Goal: Task Accomplishment & Management: Complete application form

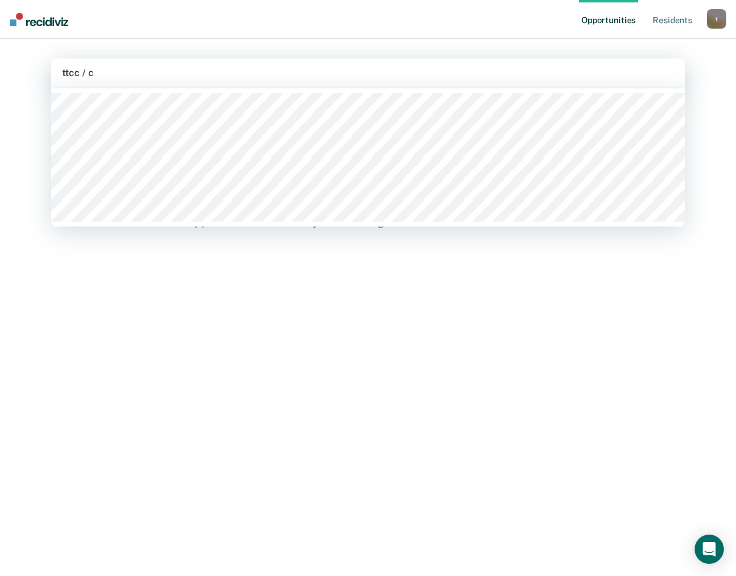
type input "ttcc / cc"
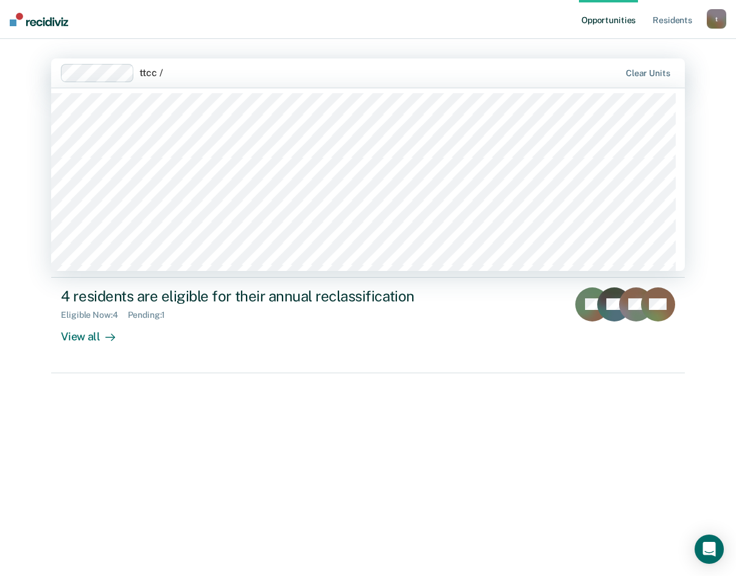
type input "ttcc / c"
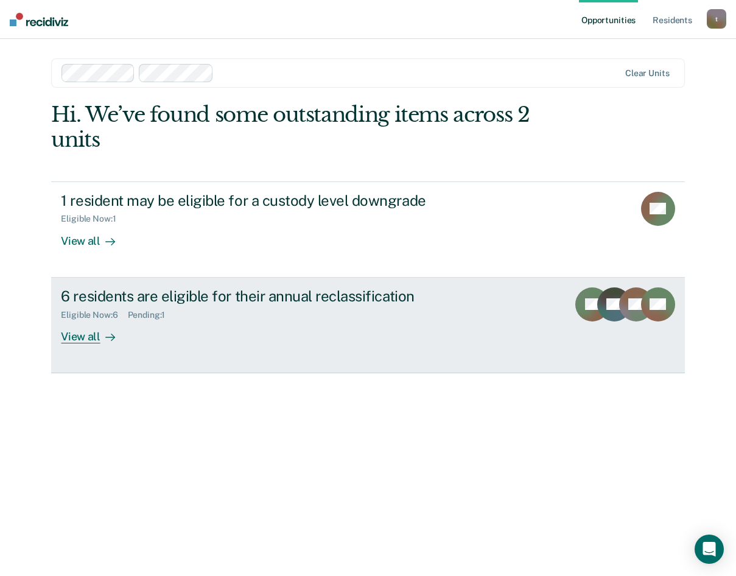
click at [88, 333] on div "View all" at bounding box center [95, 332] width 68 height 24
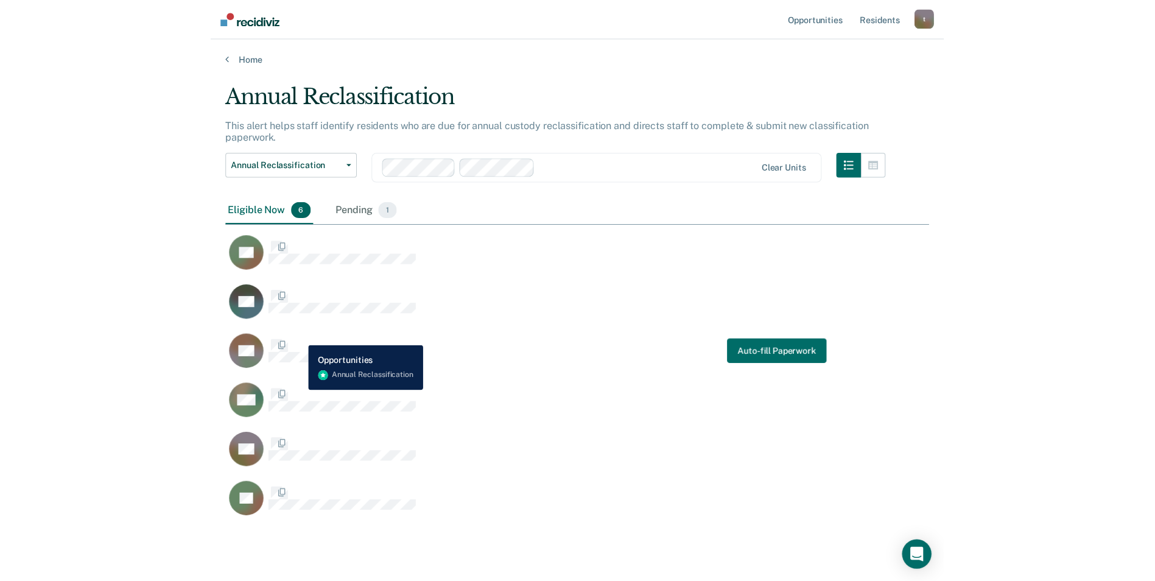
scroll to position [427, 689]
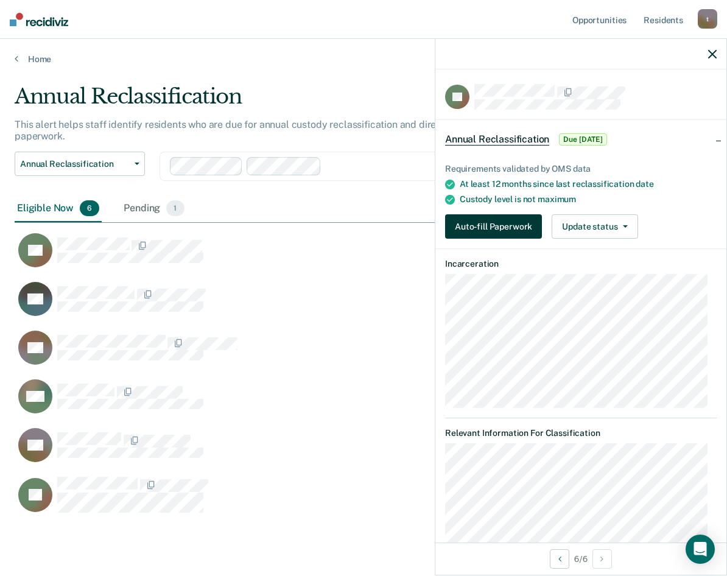
click at [517, 222] on button "Auto-fill Paperwork" at bounding box center [493, 226] width 97 height 24
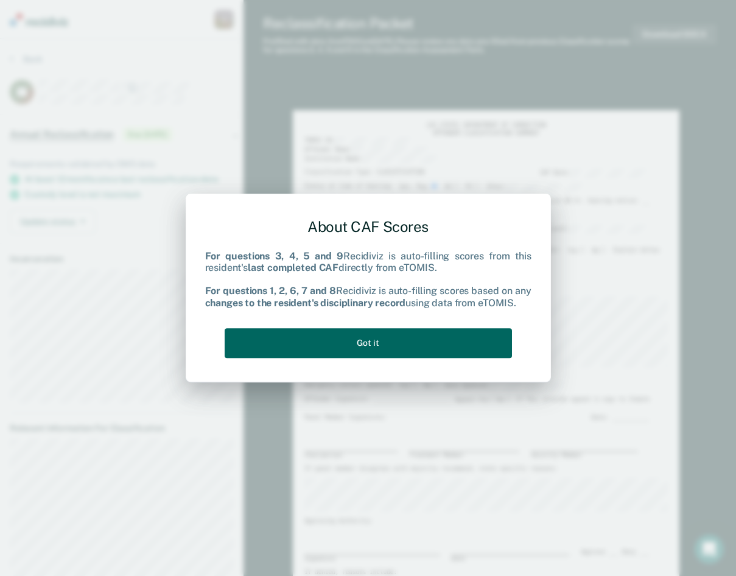
click at [419, 342] on button "Got it" at bounding box center [368, 343] width 287 height 30
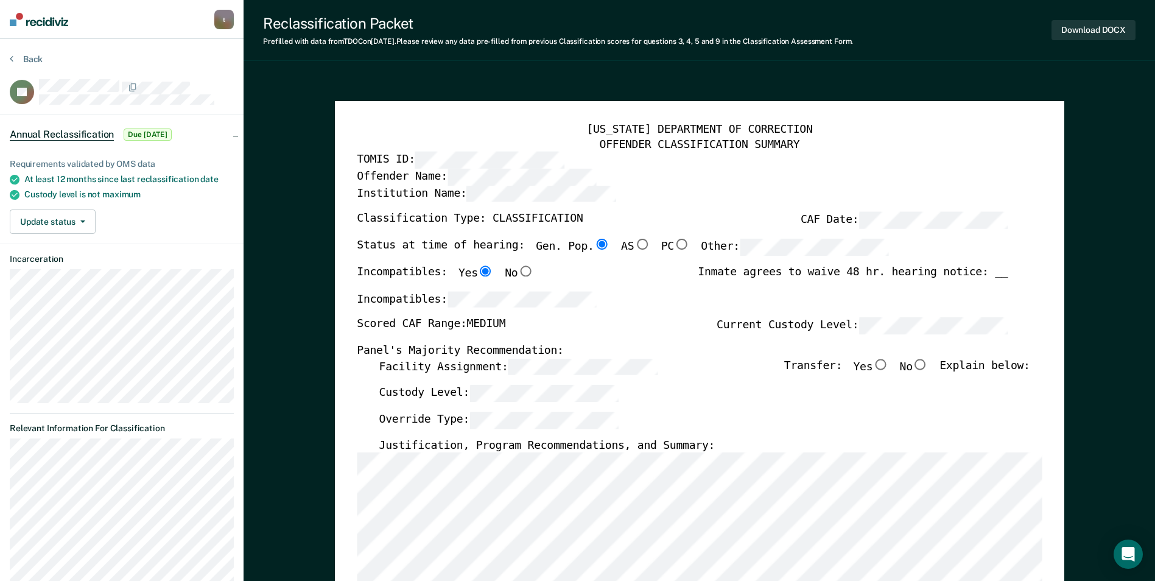
click at [735, 360] on input "No" at bounding box center [921, 364] width 16 height 11
type textarea "x"
radio input "true"
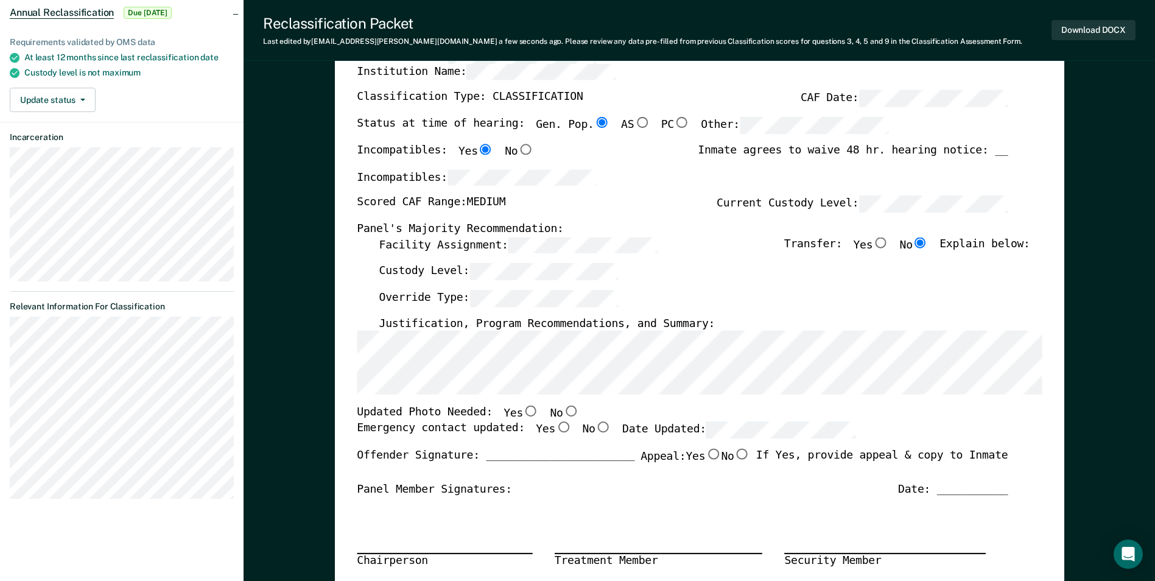
click at [523, 410] on input "Yes" at bounding box center [531, 411] width 16 height 11
type textarea "x"
radio input "true"
click at [555, 424] on input "Yes" at bounding box center [563, 426] width 16 height 11
type textarea "x"
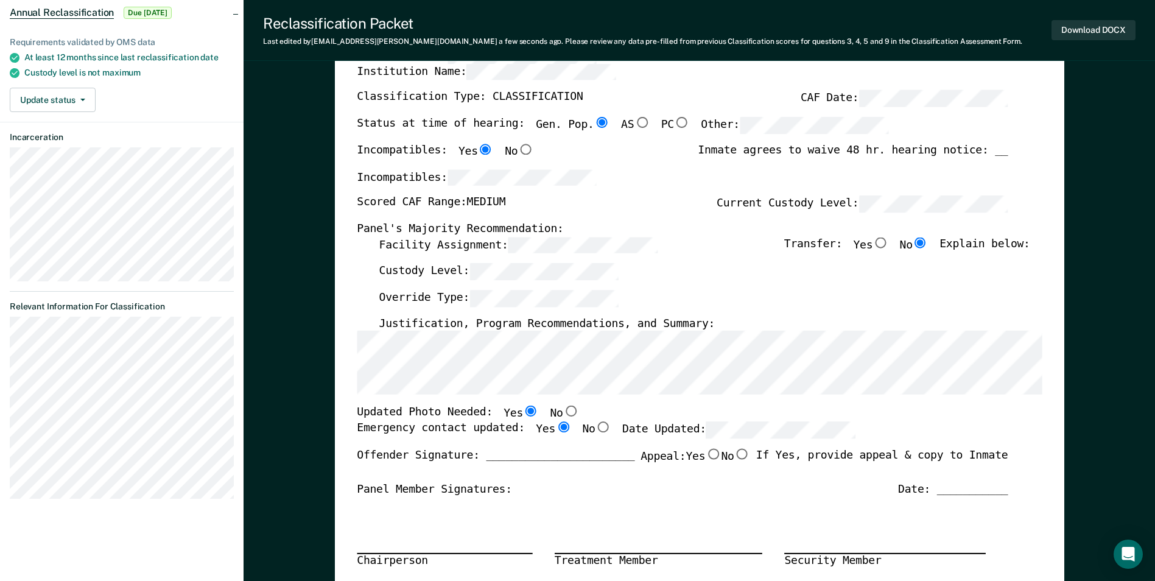
radio input "true"
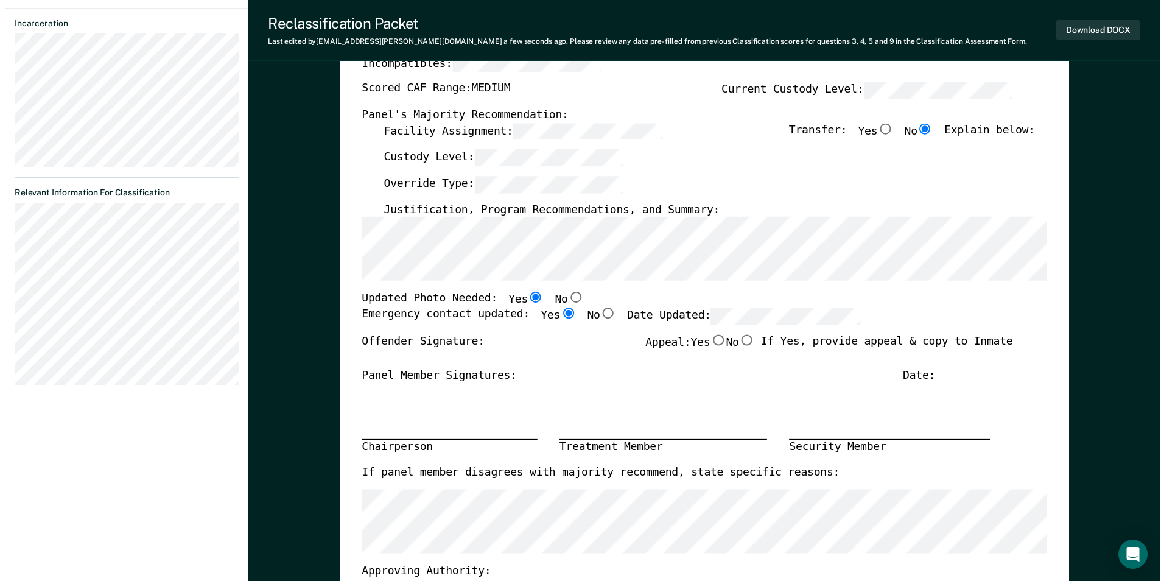
scroll to position [0, 0]
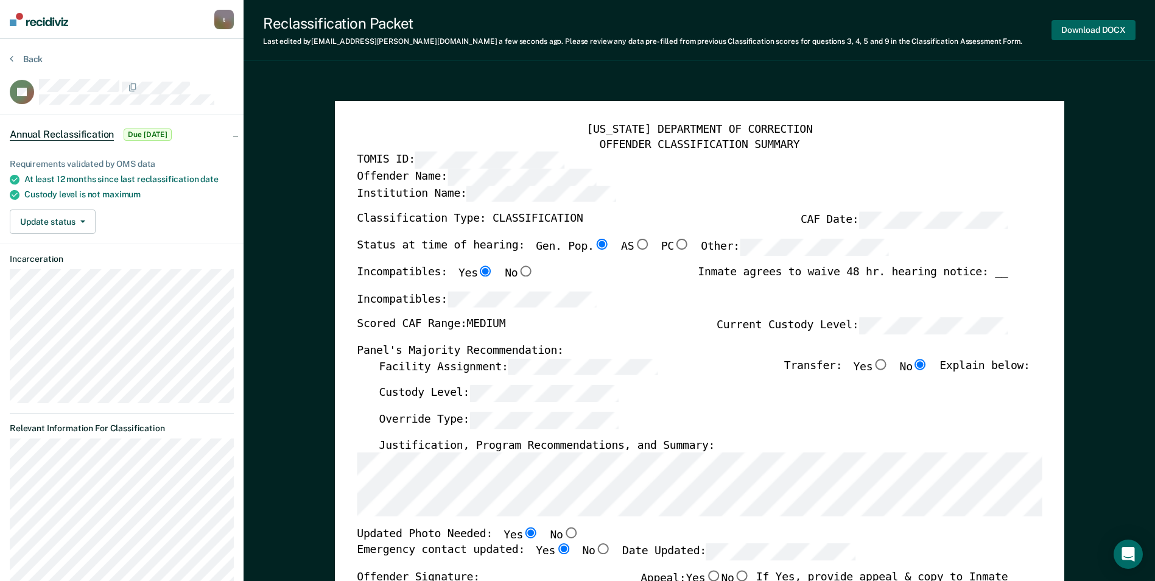
click at [735, 24] on button "Download DOCX" at bounding box center [1093, 30] width 84 height 20
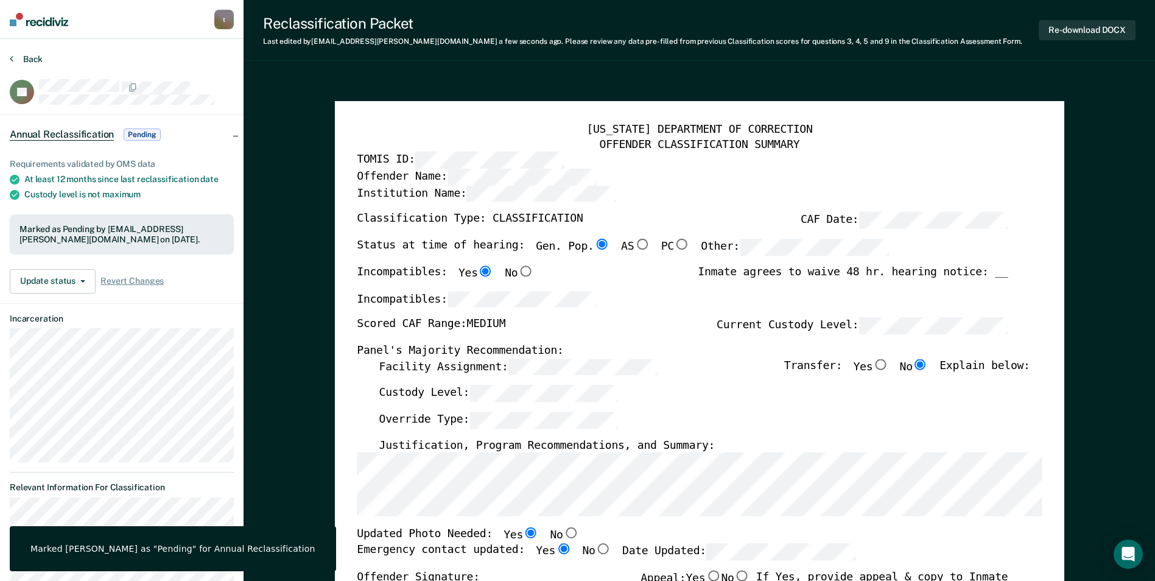
click at [16, 55] on button "Back" at bounding box center [26, 59] width 33 height 11
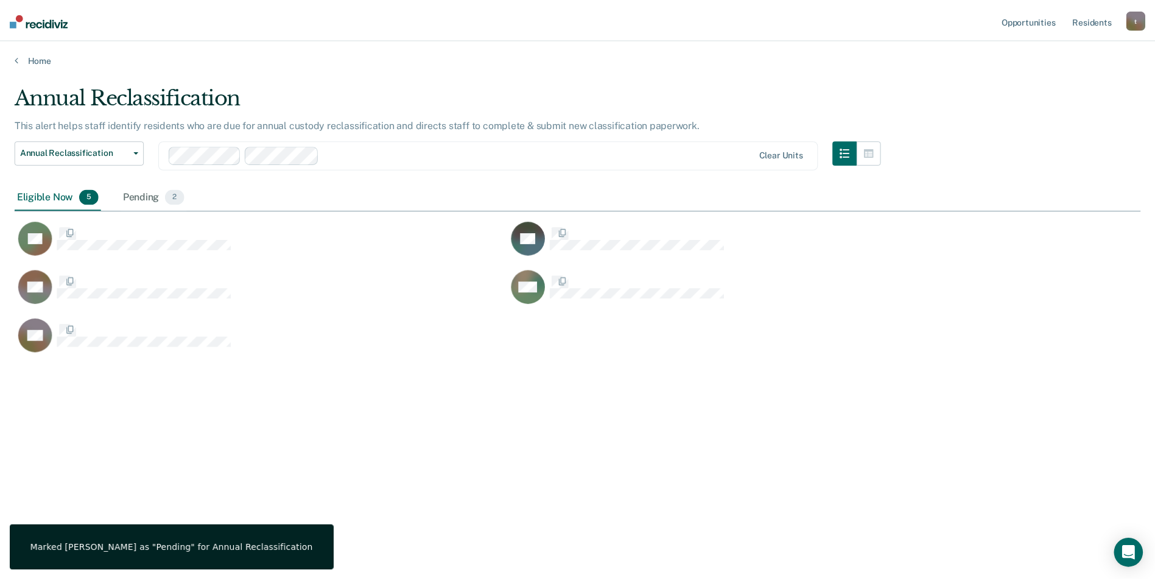
scroll to position [396, 1126]
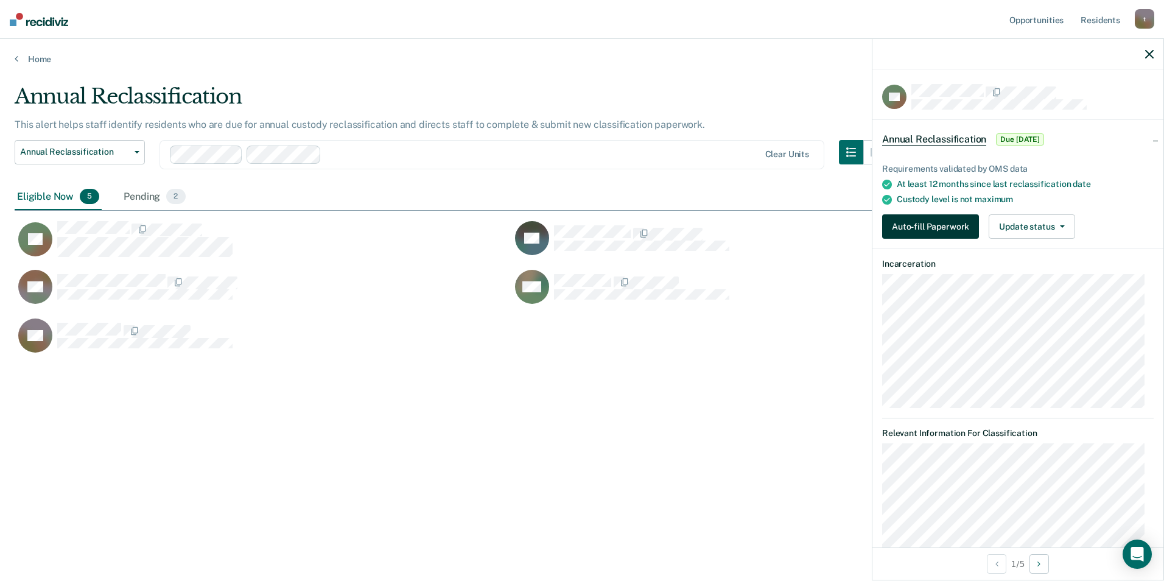
click at [735, 221] on button "Auto-fill Paperwork" at bounding box center [930, 226] width 97 height 24
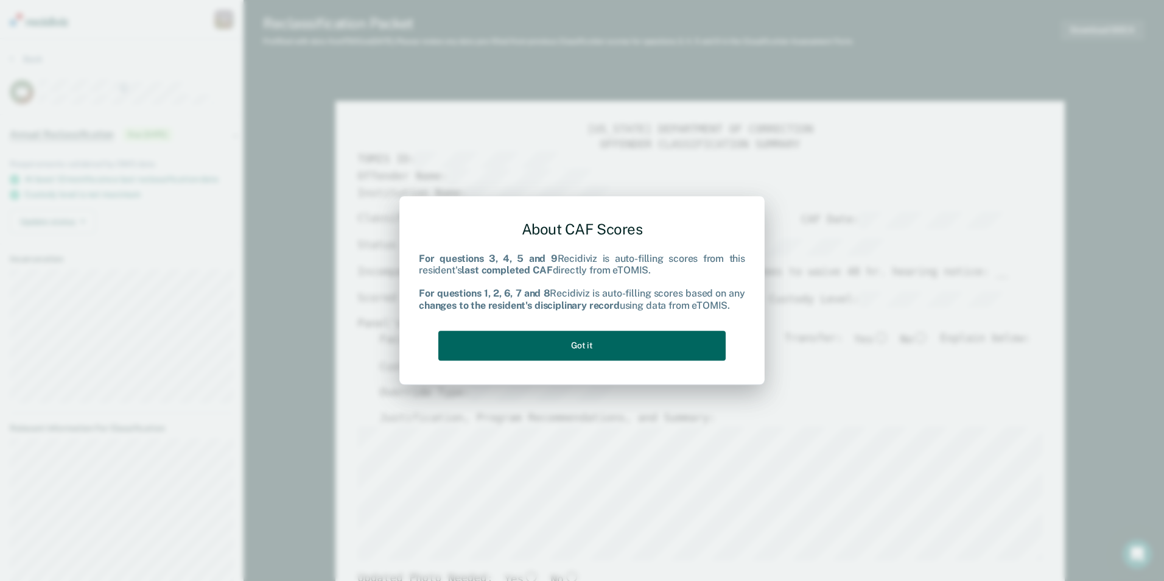
click at [637, 351] on button "Got it" at bounding box center [581, 346] width 287 height 30
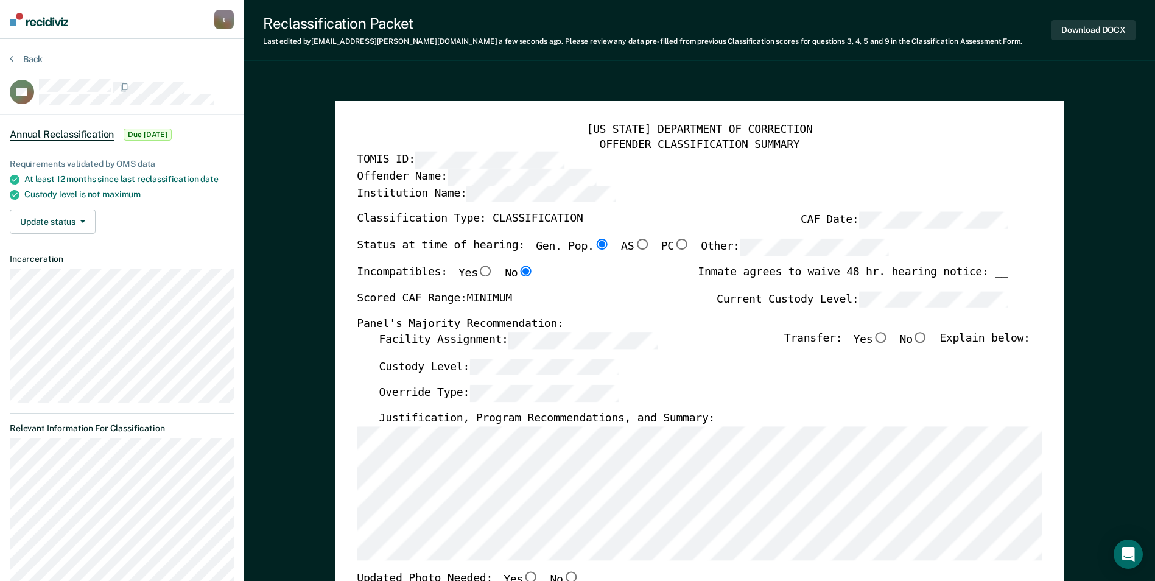
click at [735, 336] on input "No" at bounding box center [921, 337] width 16 height 11
type textarea "x"
radio input "true"
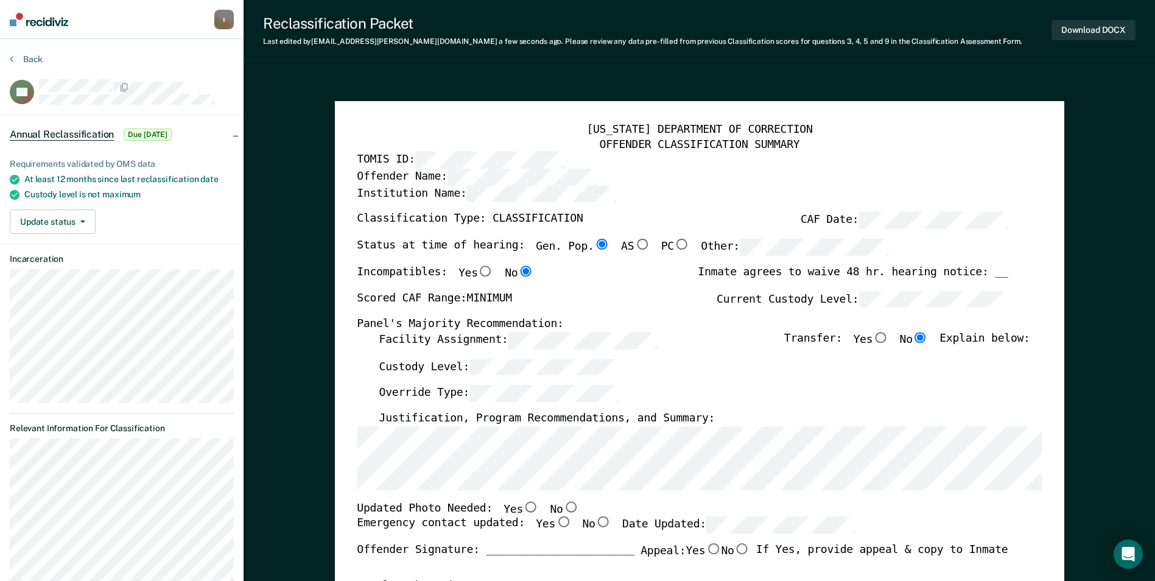
click at [523, 507] on input "Yes" at bounding box center [531, 506] width 16 height 11
type textarea "x"
radio input "true"
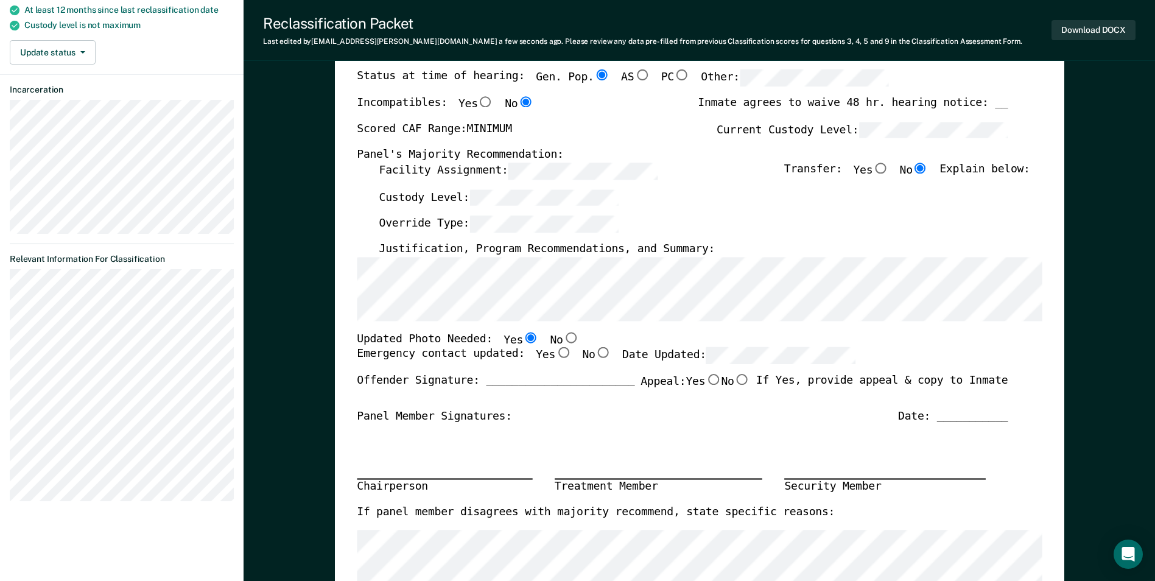
scroll to position [183, 0]
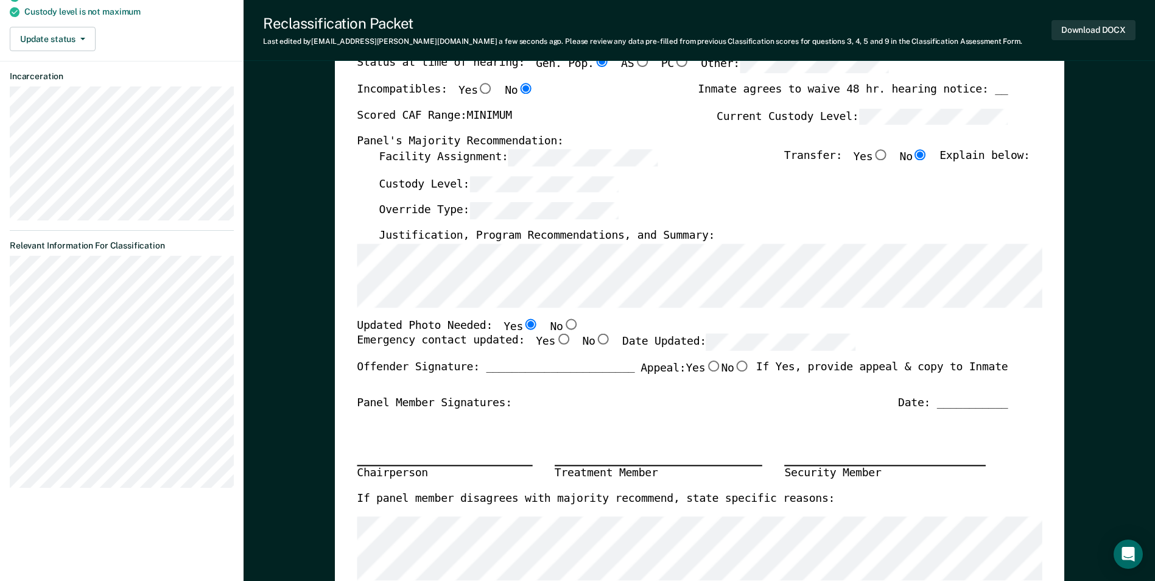
click at [555, 337] on input "Yes" at bounding box center [563, 339] width 16 height 11
type textarea "x"
radio input "true"
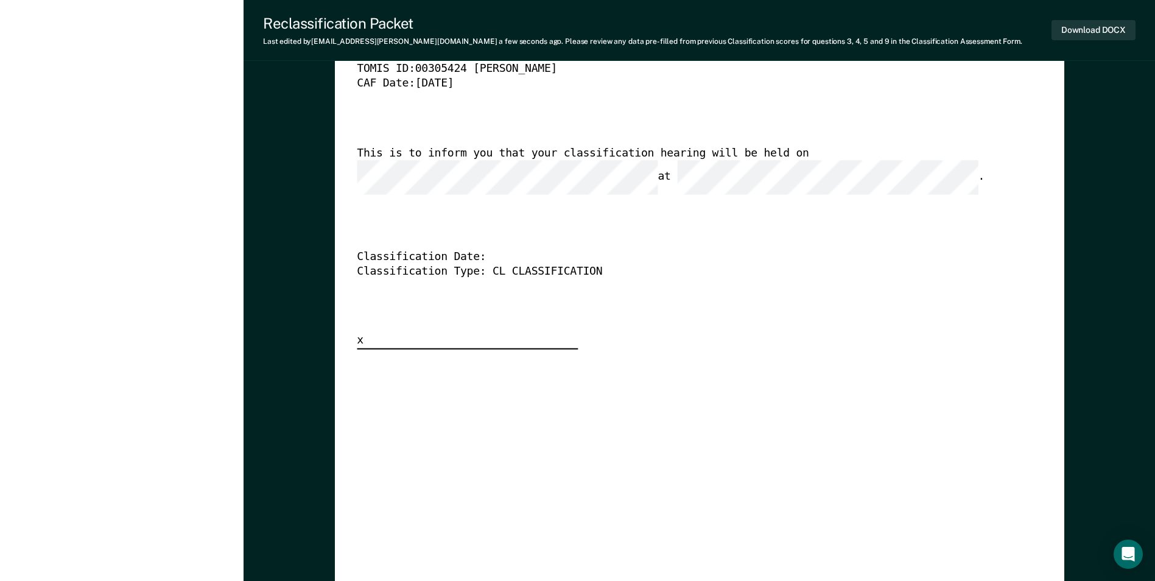
scroll to position [2862, 0]
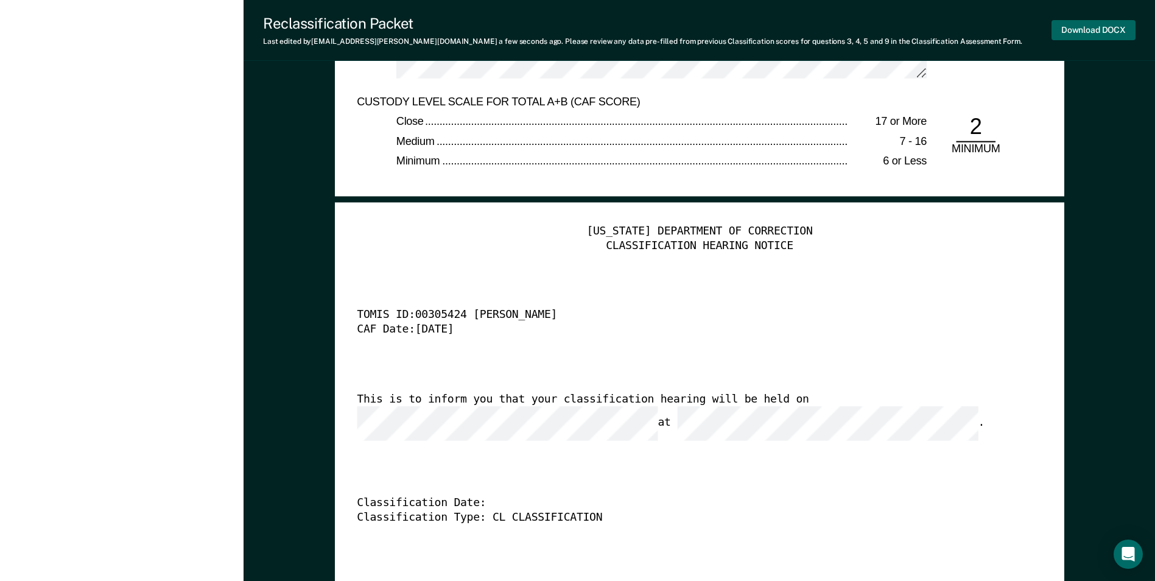
click at [735, 29] on button "Download DOCX" at bounding box center [1093, 30] width 84 height 20
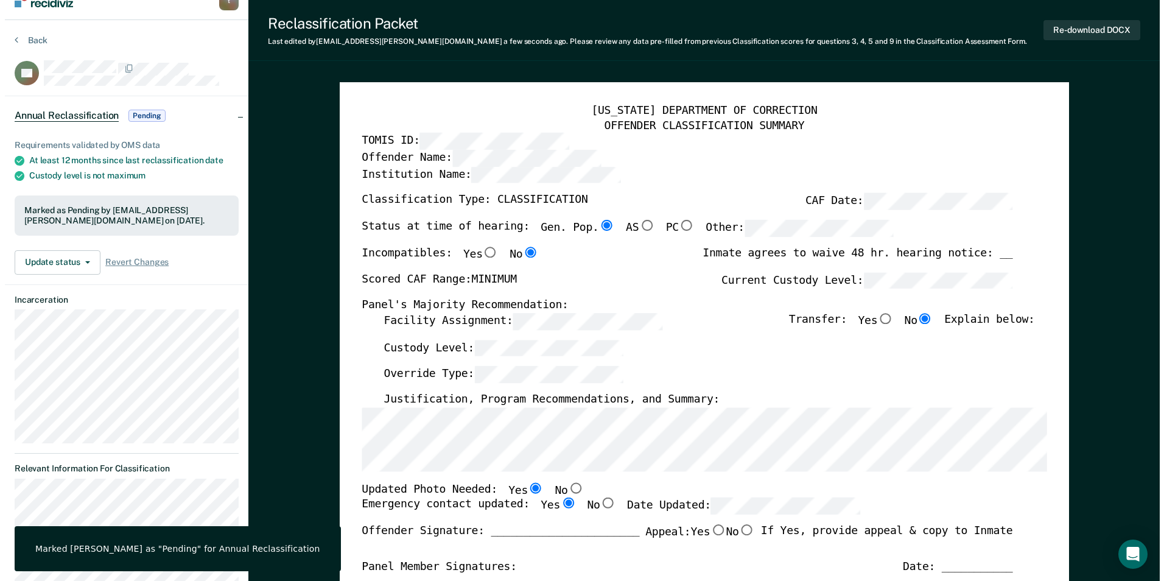
scroll to position [0, 0]
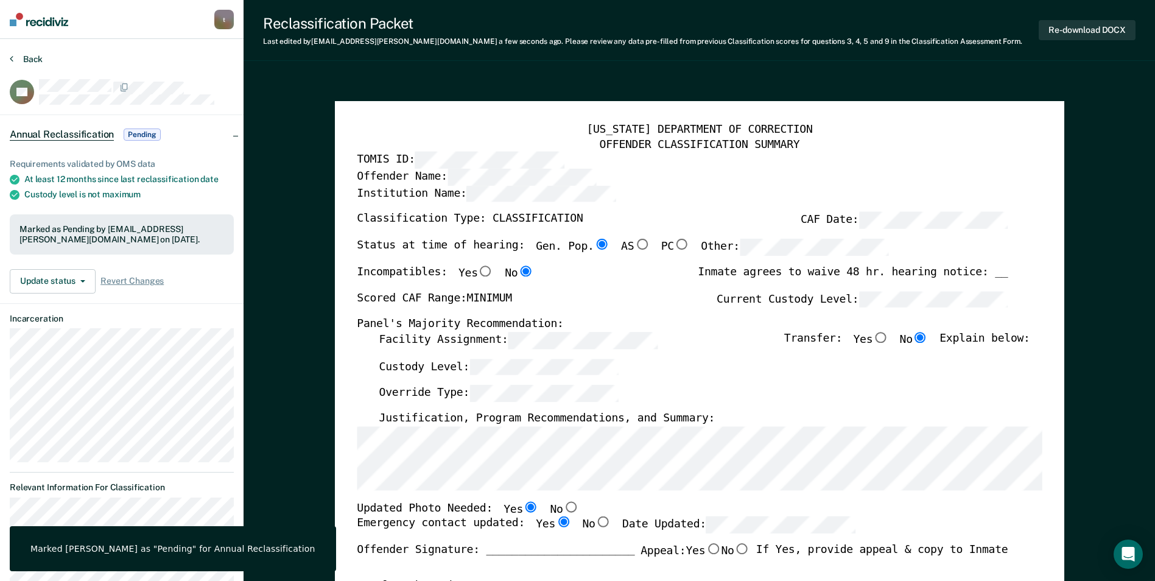
click at [20, 55] on button "Back" at bounding box center [26, 59] width 33 height 11
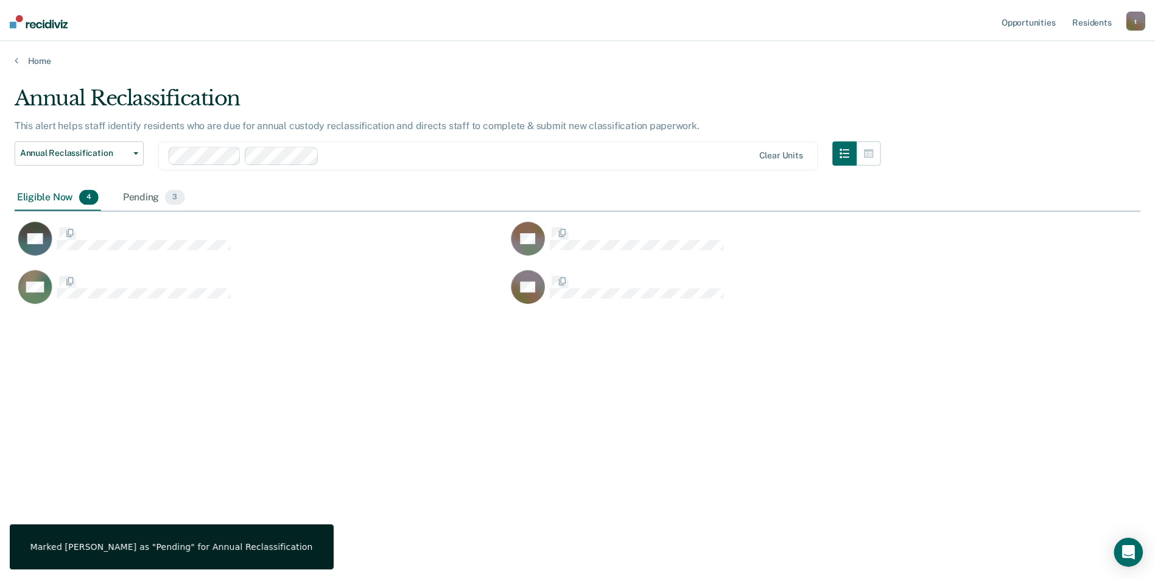
scroll to position [396, 1126]
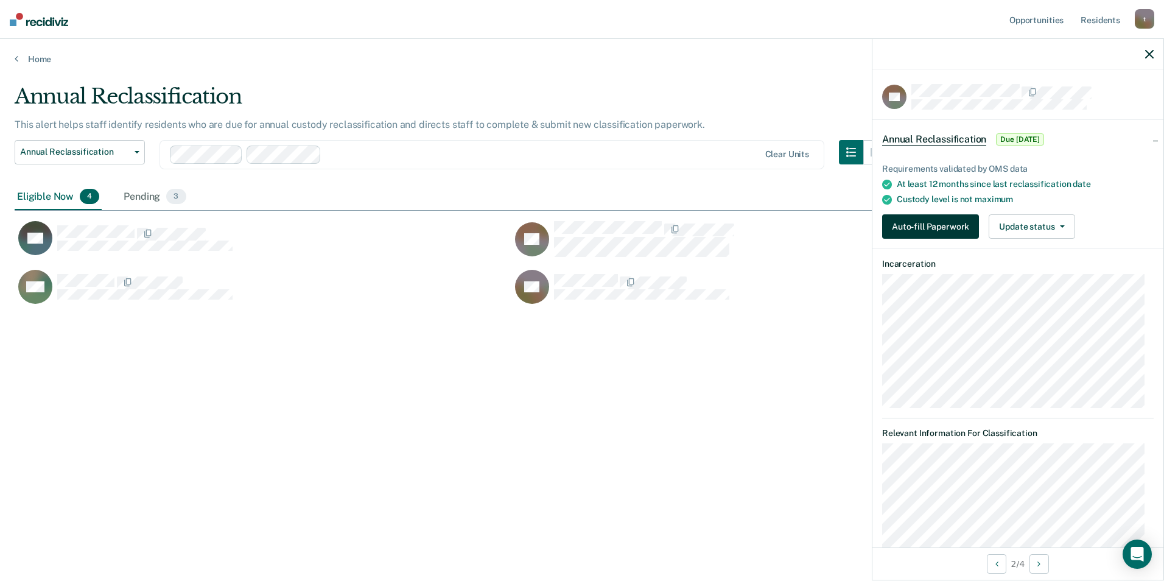
click at [735, 225] on button "Auto-fill Paperwork" at bounding box center [930, 226] width 97 height 24
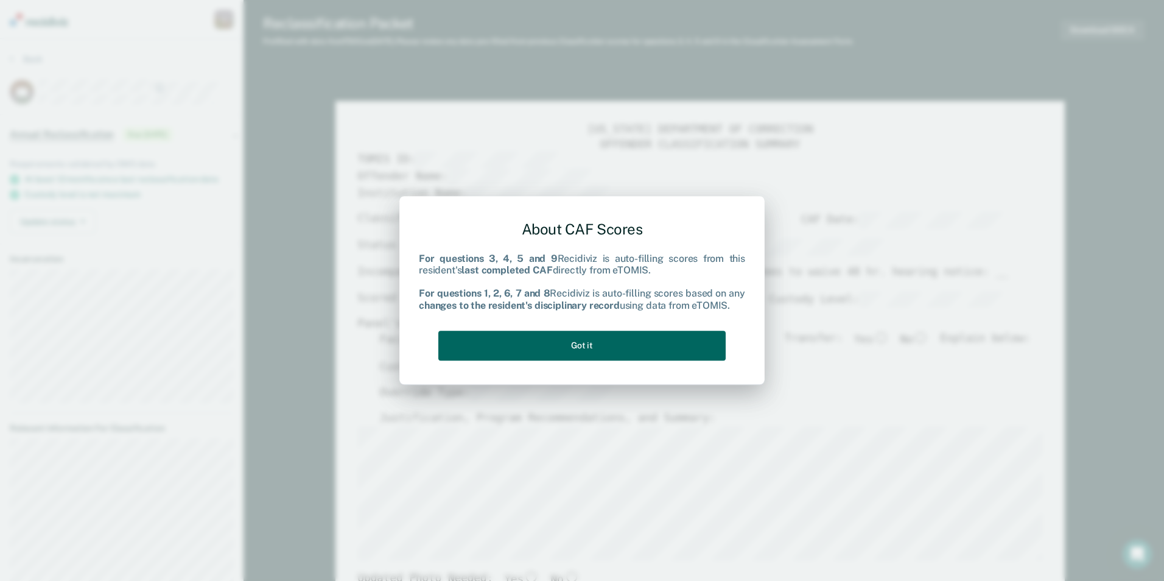
click at [588, 350] on button "Got it" at bounding box center [581, 346] width 287 height 30
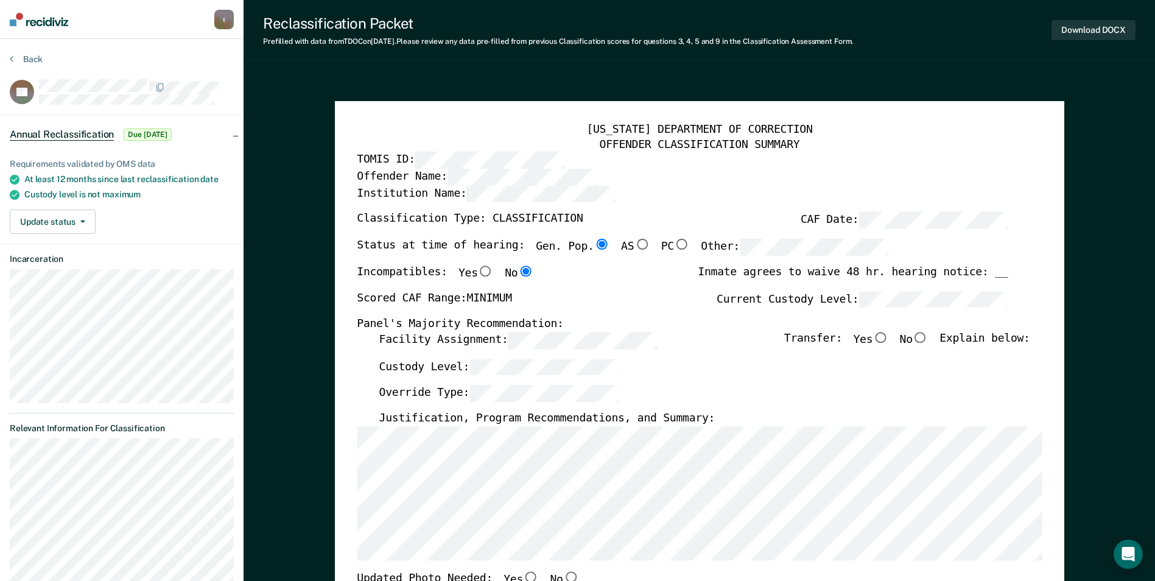
click at [735, 338] on input "No" at bounding box center [921, 337] width 16 height 11
type textarea "x"
radio input "true"
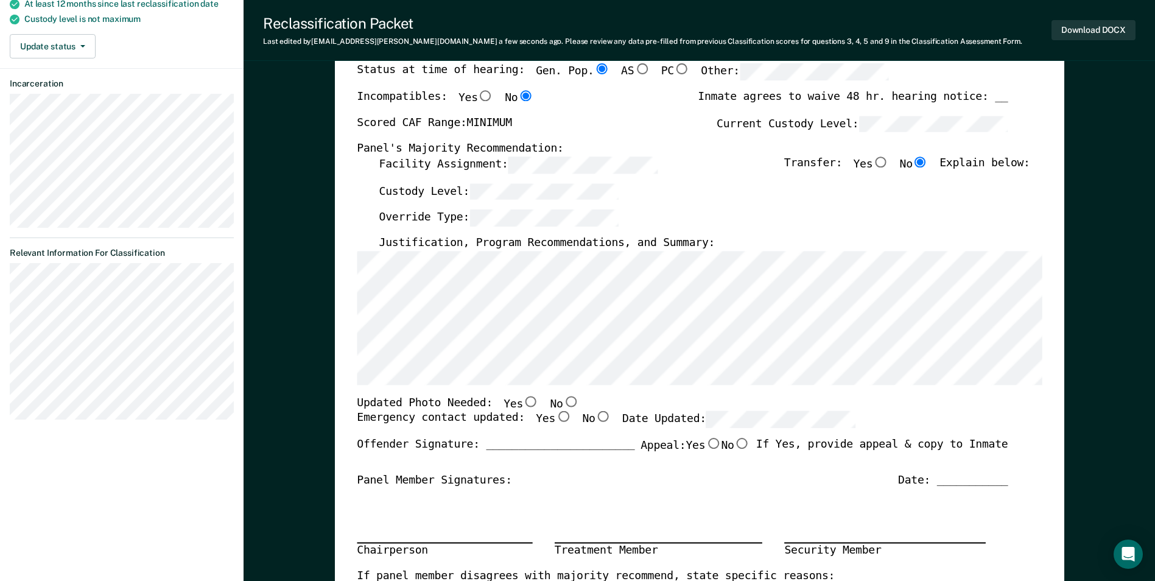
scroll to position [183, 0]
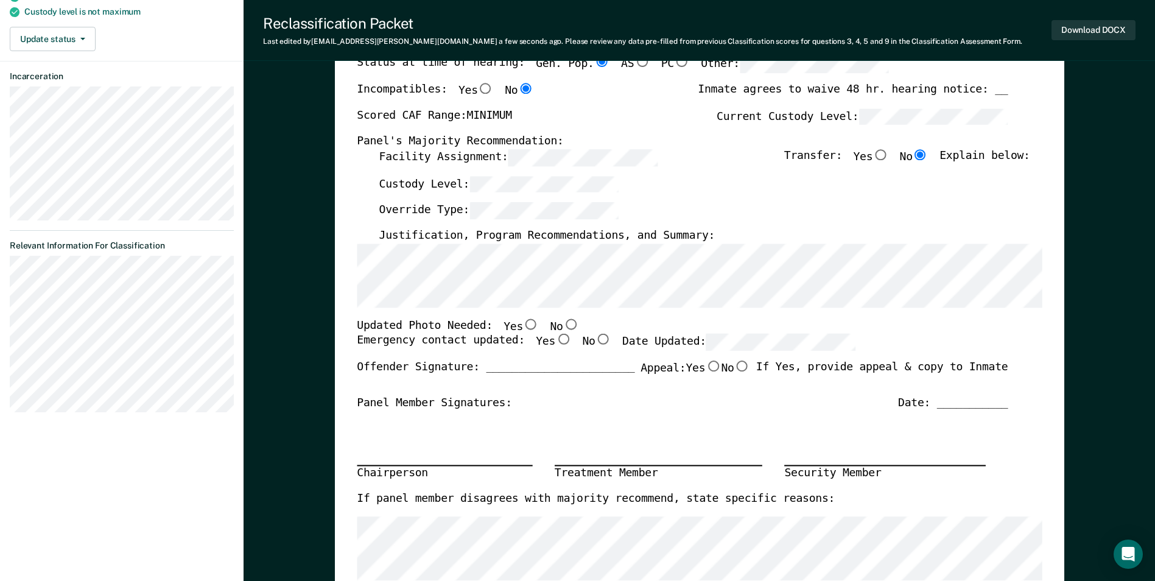
click at [563, 323] on input "No" at bounding box center [571, 323] width 16 height 11
type textarea "x"
radio input "true"
click at [555, 339] on input "Yes" at bounding box center [563, 339] width 16 height 11
type textarea "x"
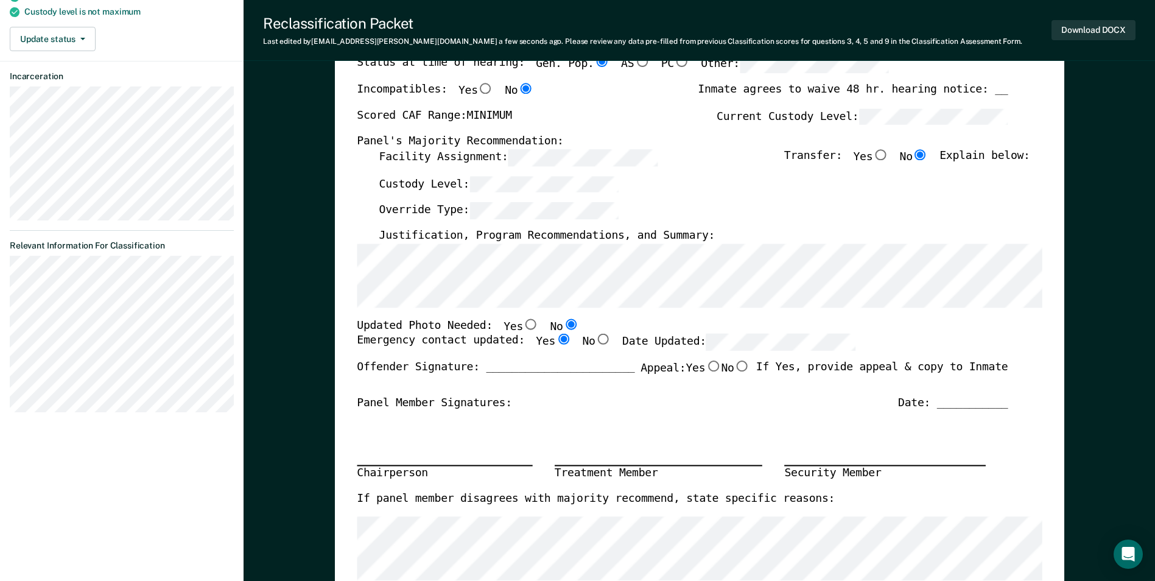
radio input "true"
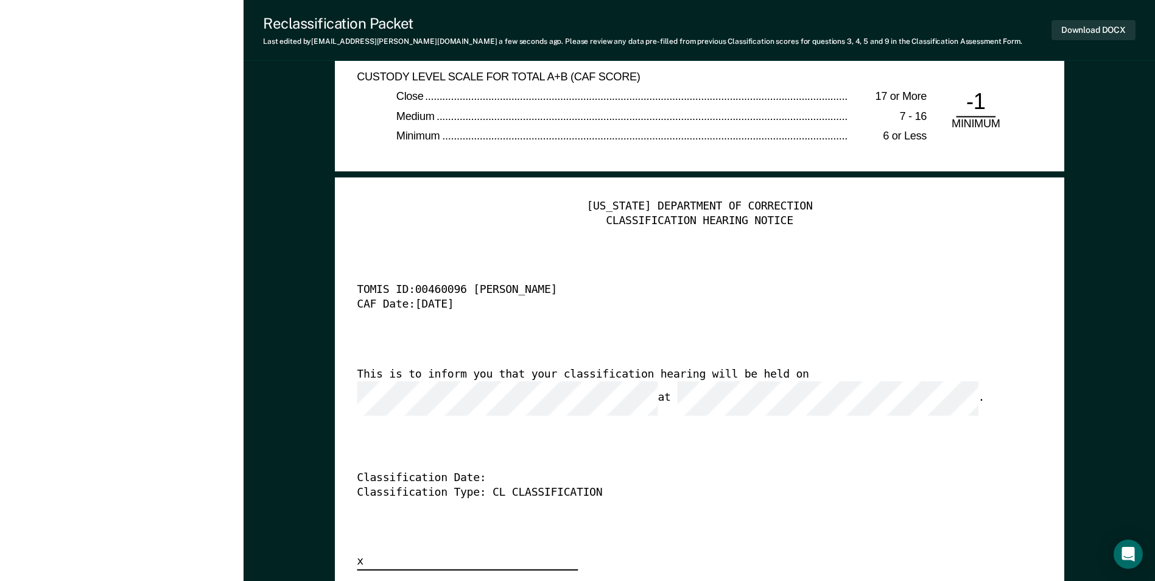
scroll to position [3044, 0]
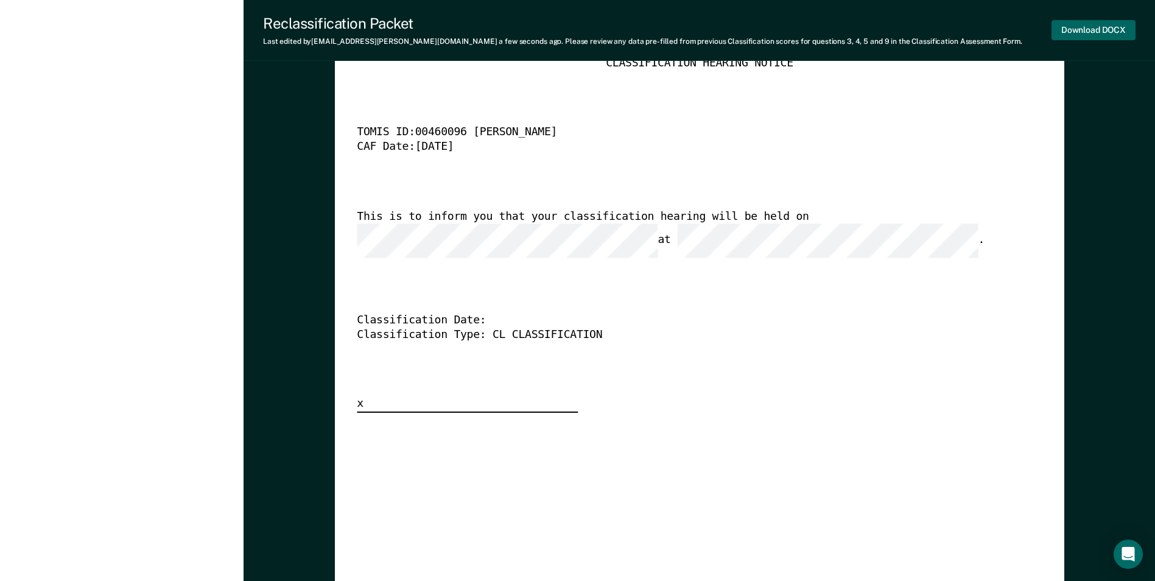
click at [735, 31] on button "Download DOCX" at bounding box center [1093, 30] width 84 height 20
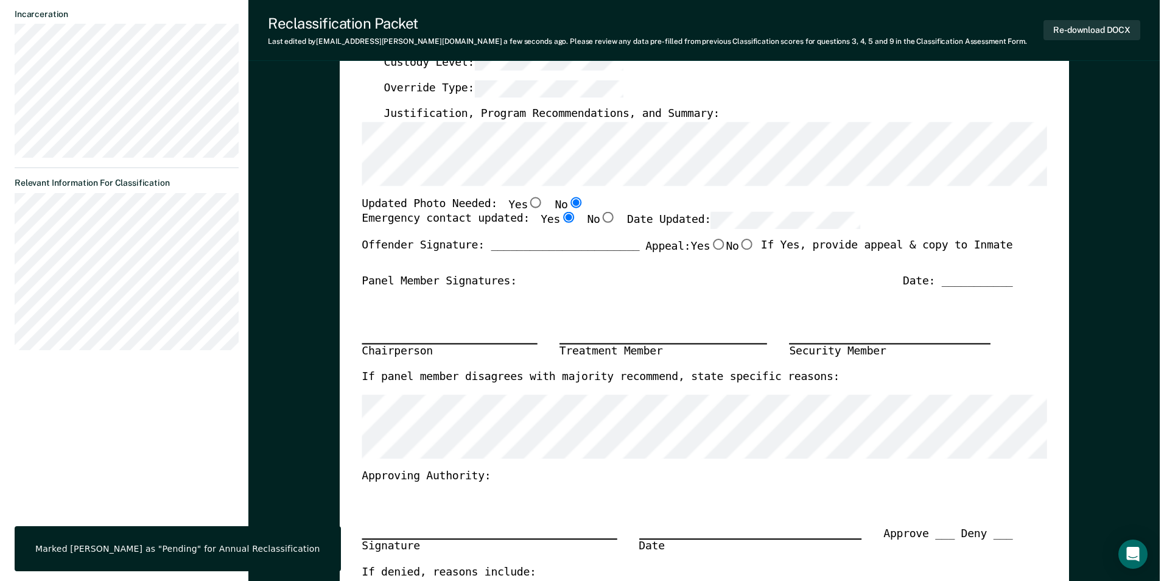
scroll to position [0, 0]
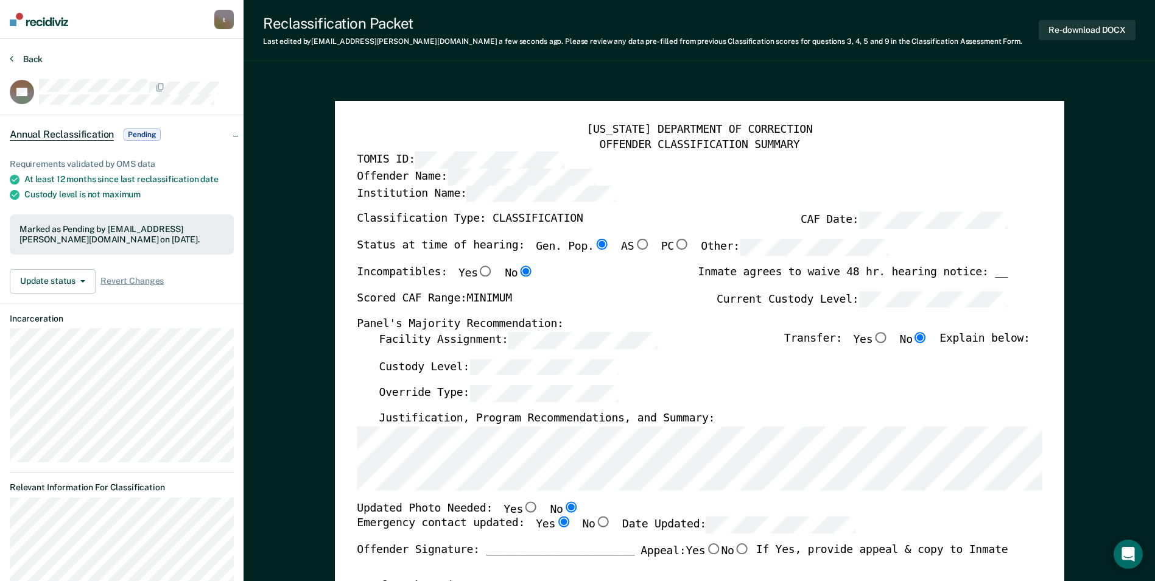
click at [33, 61] on button "Back" at bounding box center [26, 59] width 33 height 11
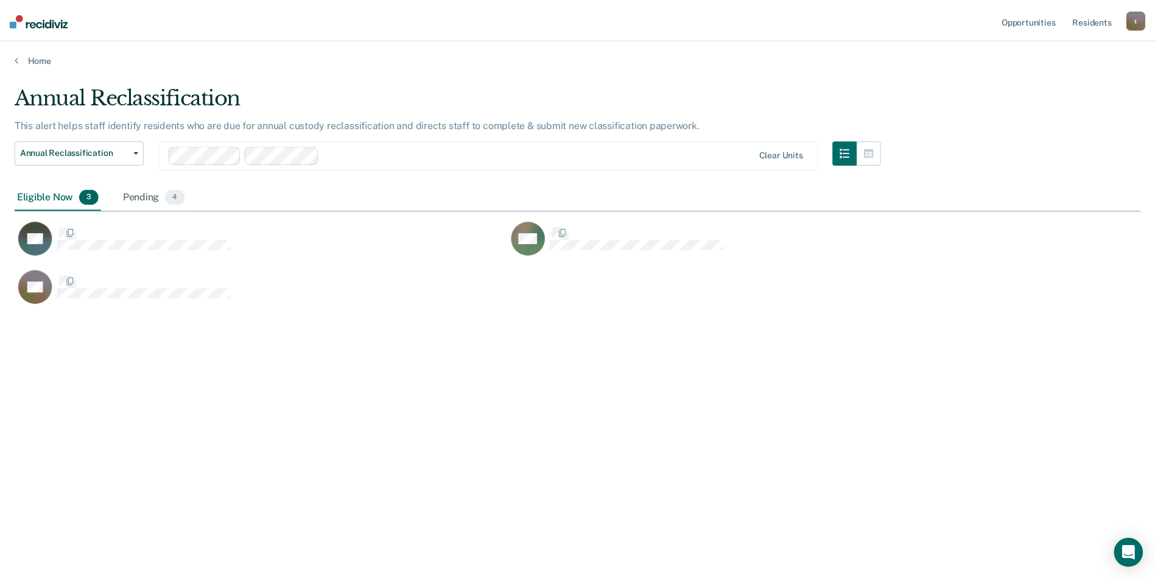
scroll to position [396, 1126]
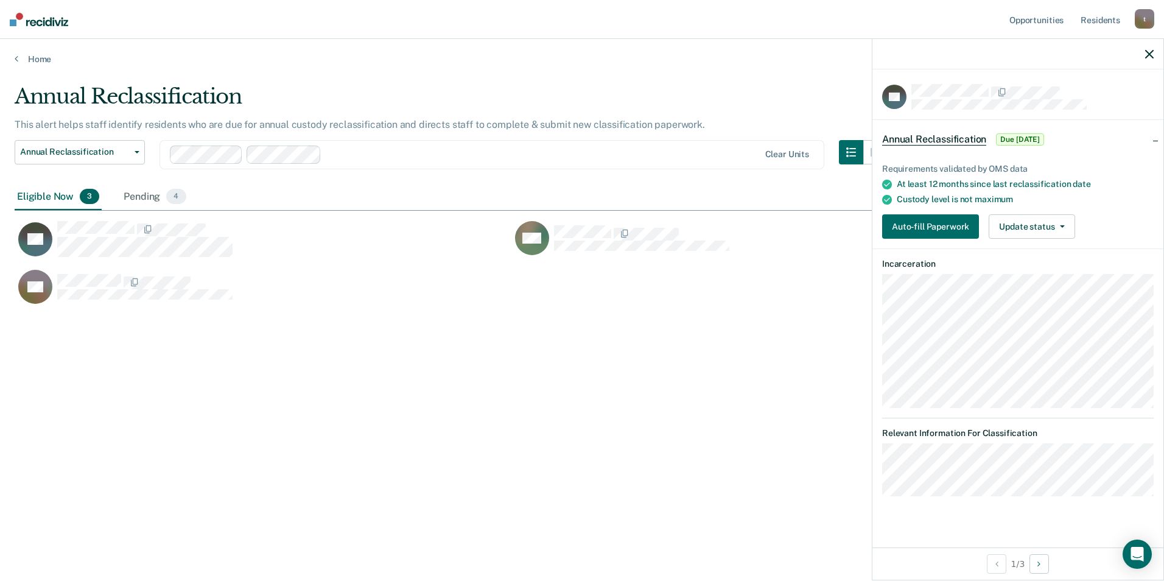
drag, startPoint x: 731, startPoint y: 342, endPoint x: 726, endPoint y: 296, distance: 46.5
click at [731, 342] on div "Annual Reclassification This alert helps staff identify residents who are due f…" at bounding box center [582, 286] width 1135 height 405
click at [735, 225] on button "Auto-fill Paperwork" at bounding box center [930, 226] width 97 height 24
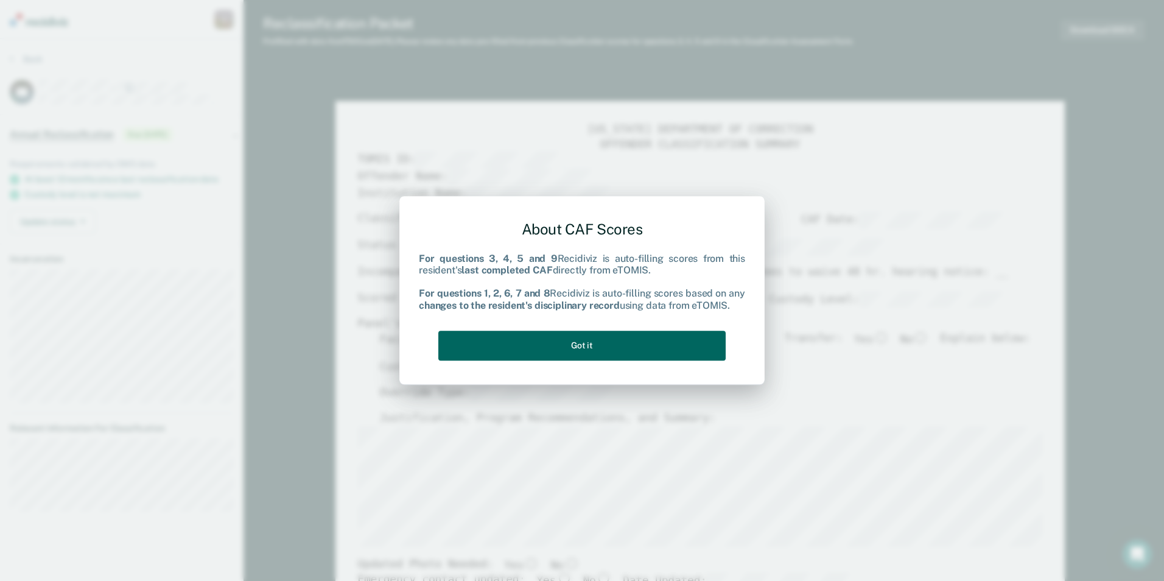
click at [507, 352] on button "Got it" at bounding box center [581, 346] width 287 height 30
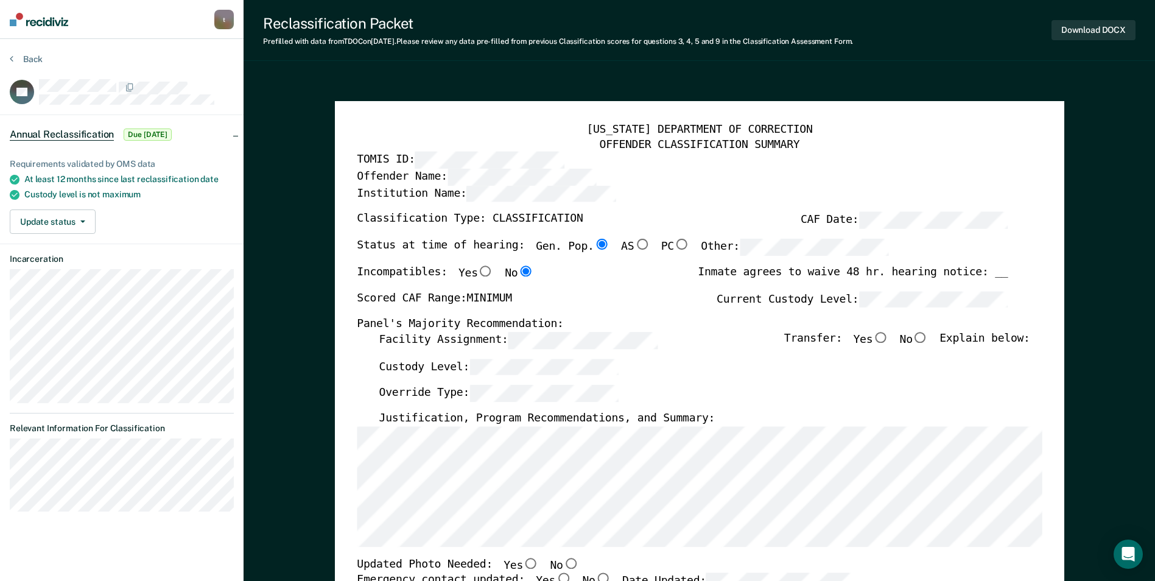
click at [735, 337] on input "No" at bounding box center [921, 337] width 16 height 11
type textarea "x"
radio input "true"
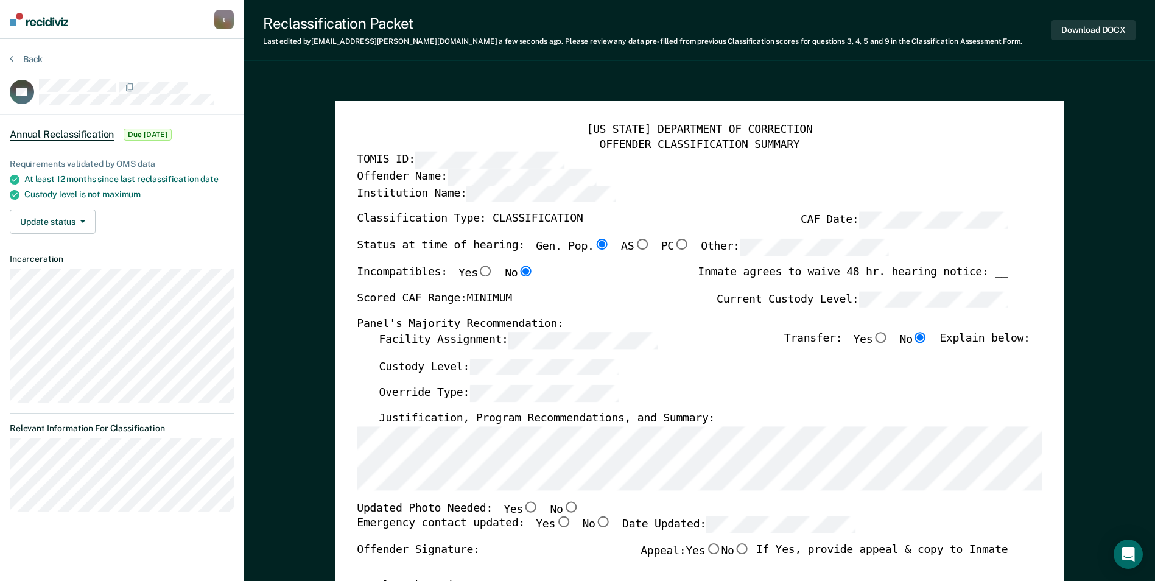
click at [356, 458] on div "[US_STATE] DEPARTMENT OF CORRECTION OFFENDER CLASSIFICATION SUMMARY TOMIS ID: O…" at bounding box center [699, 576] width 729 height 950
click at [523, 506] on input "Yes" at bounding box center [531, 506] width 16 height 11
type textarea "x"
radio input "true"
click at [555, 518] on input "Yes" at bounding box center [563, 522] width 16 height 11
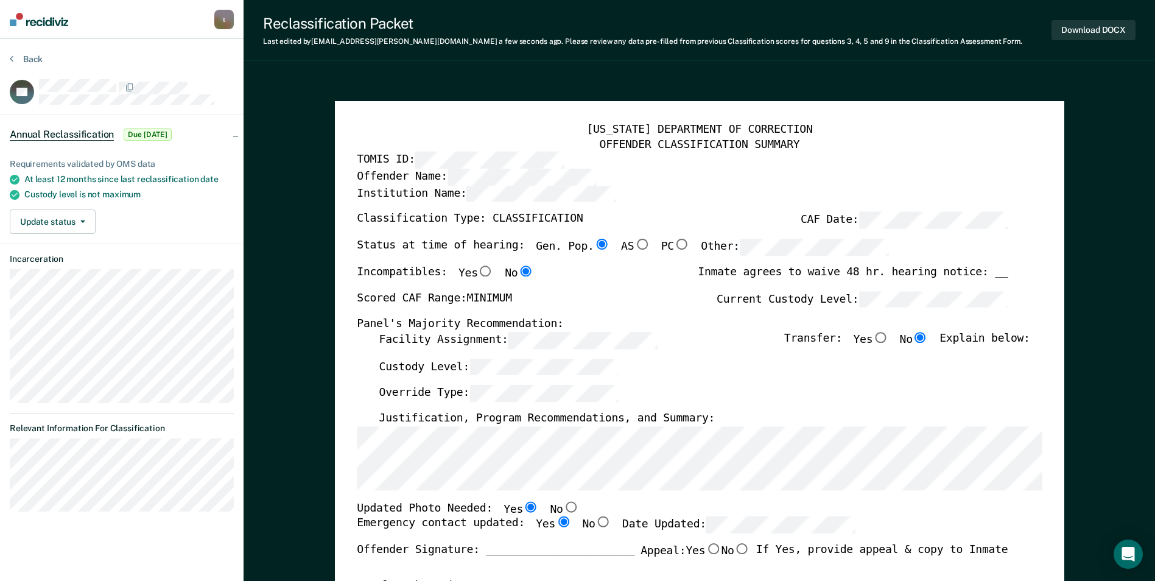
type textarea "x"
radio input "true"
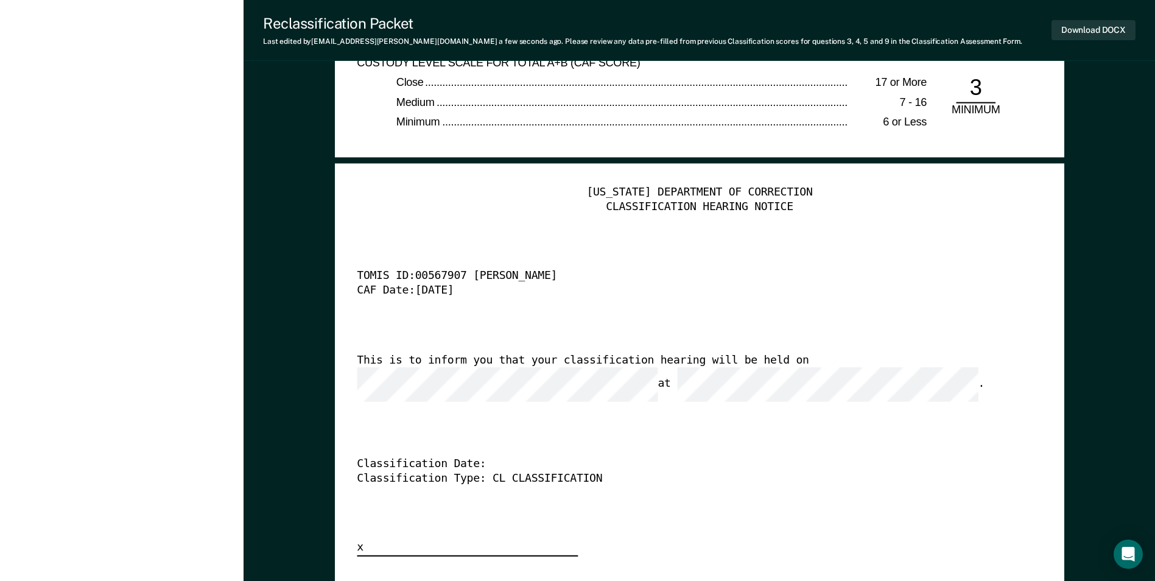
scroll to position [2922, 0]
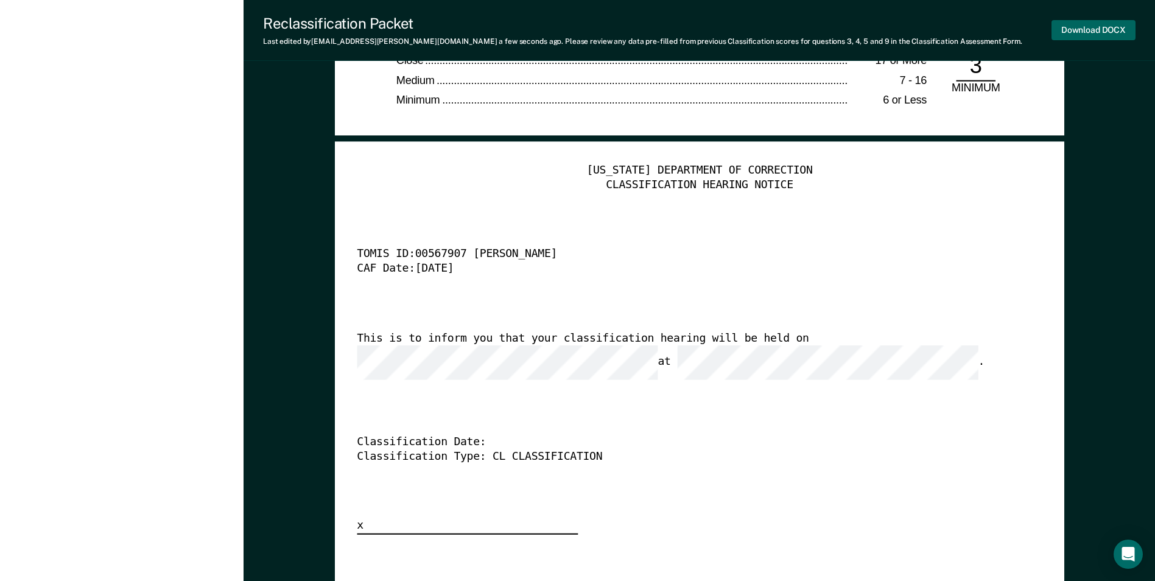
click at [735, 30] on button "Download DOCX" at bounding box center [1093, 30] width 84 height 20
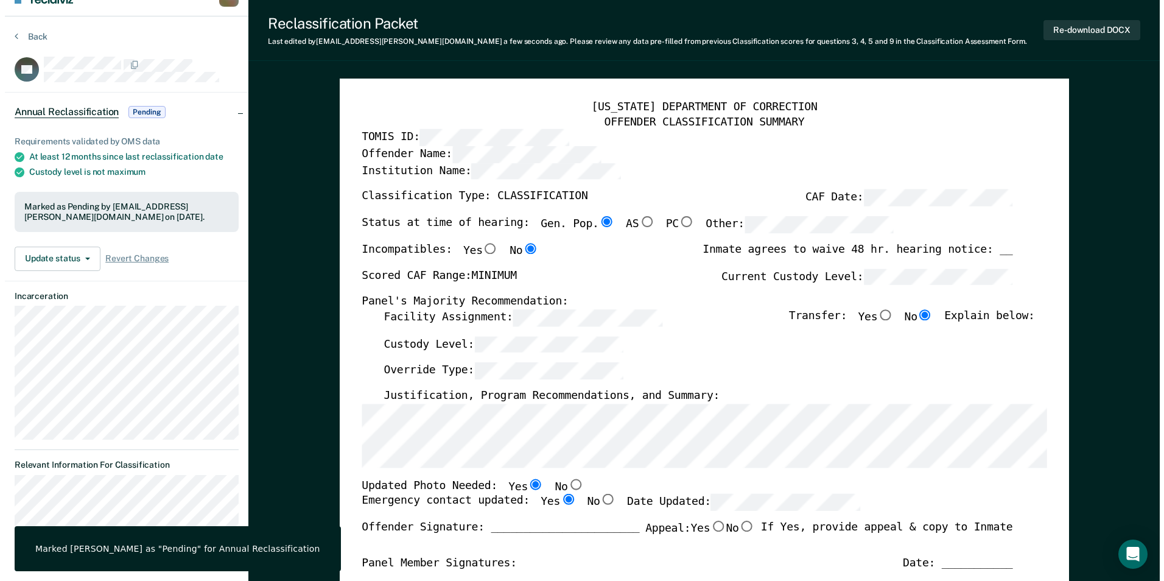
scroll to position [0, 0]
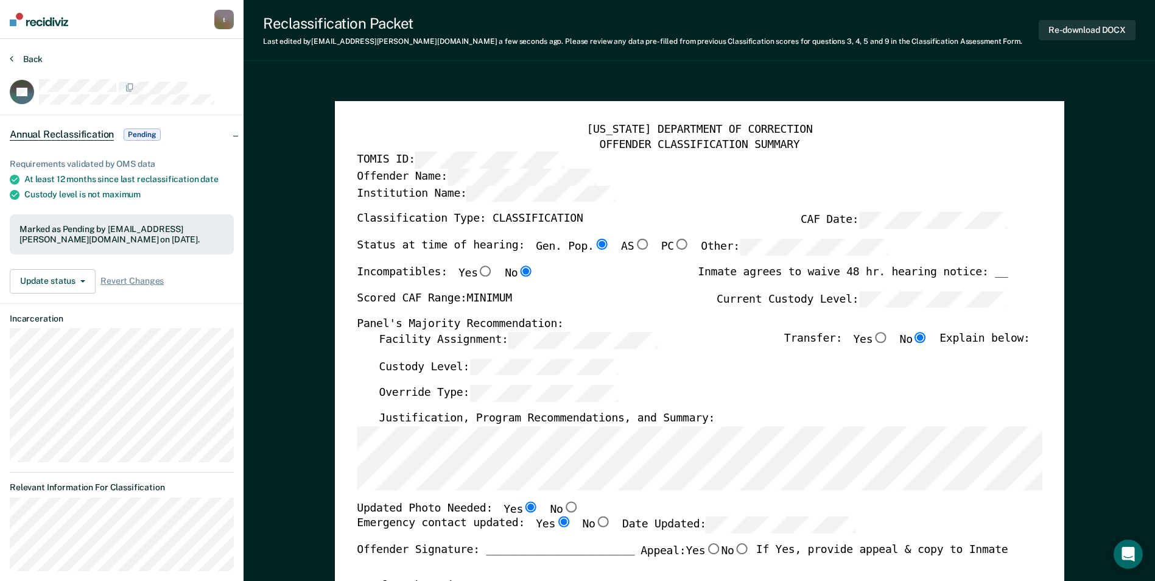
click at [22, 57] on button "Back" at bounding box center [26, 59] width 33 height 11
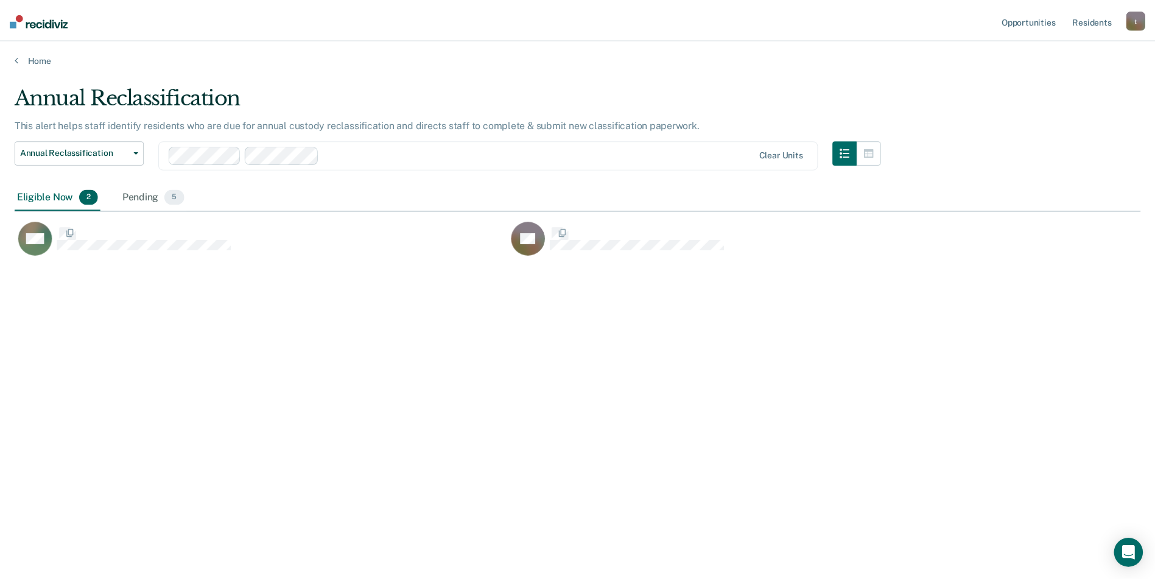
scroll to position [396, 1126]
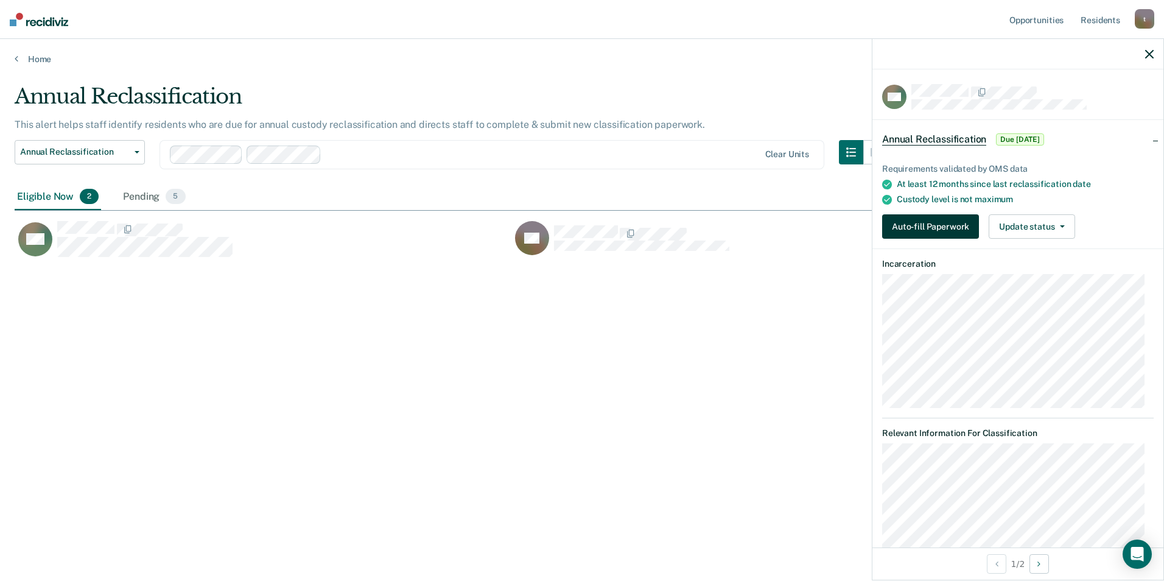
click at [735, 226] on button "Auto-fill Paperwork" at bounding box center [930, 226] width 97 height 24
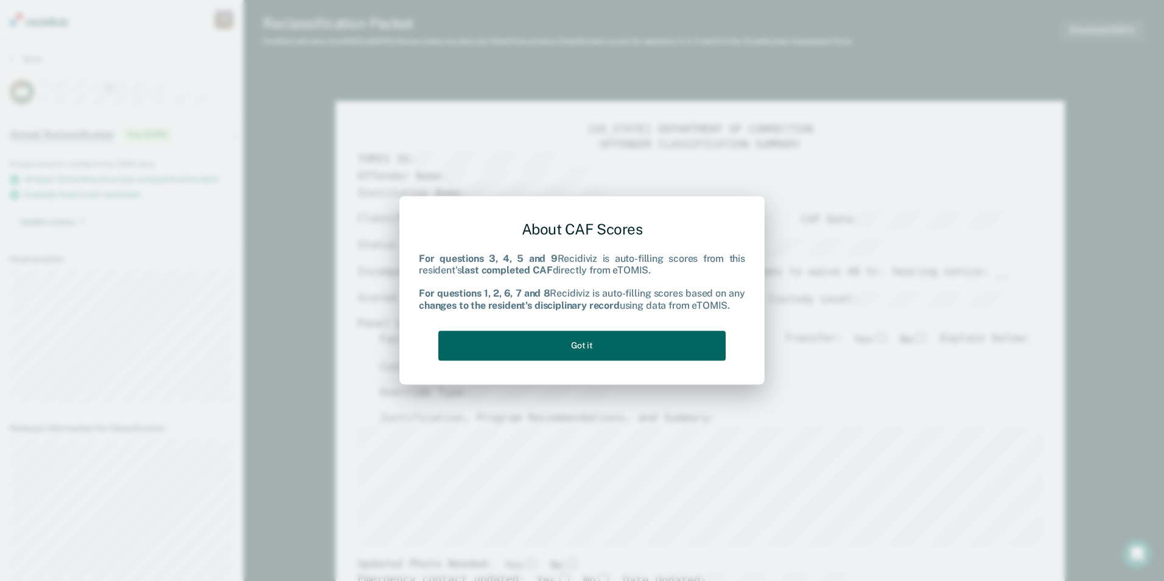
click at [578, 351] on button "Got it" at bounding box center [581, 346] width 287 height 30
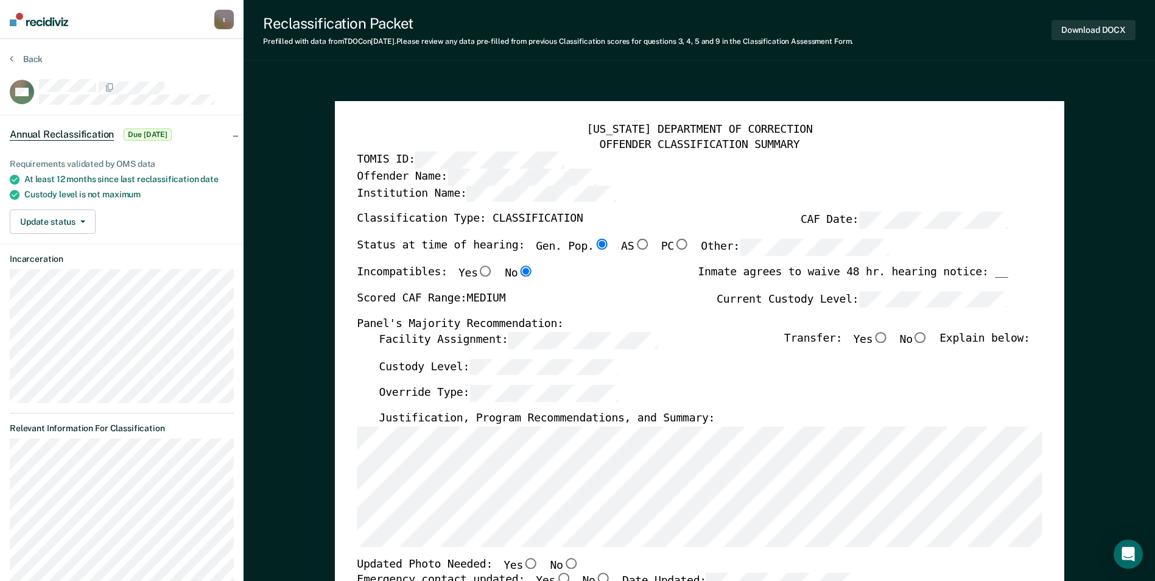
click at [735, 339] on input "No" at bounding box center [921, 337] width 16 height 11
type textarea "x"
radio input "true"
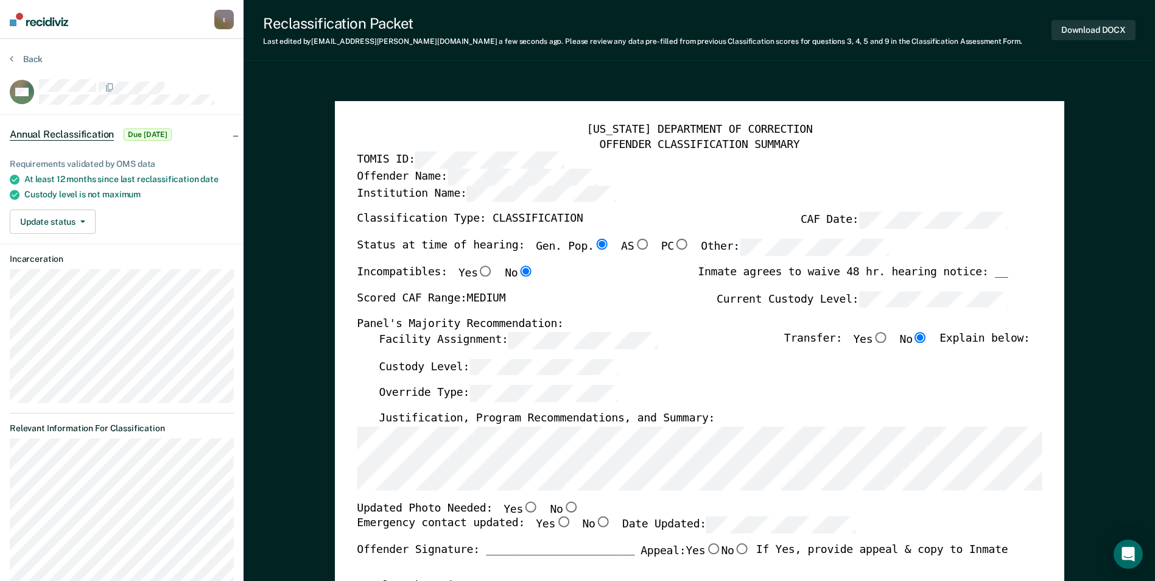
click at [563, 505] on input "No" at bounding box center [571, 506] width 16 height 11
type textarea "x"
radio input "true"
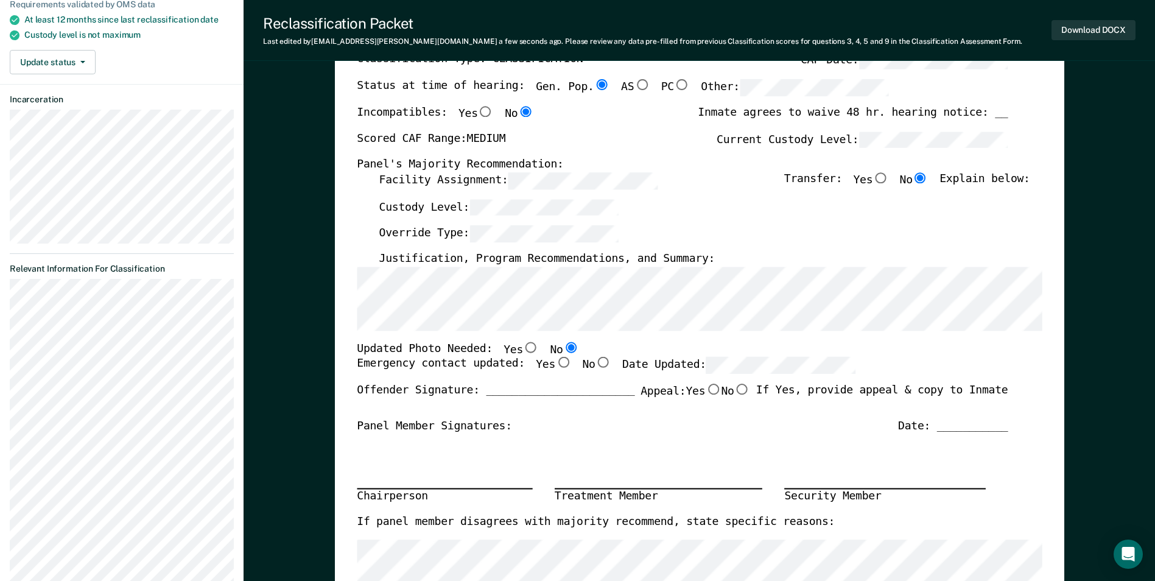
scroll to position [183, 0]
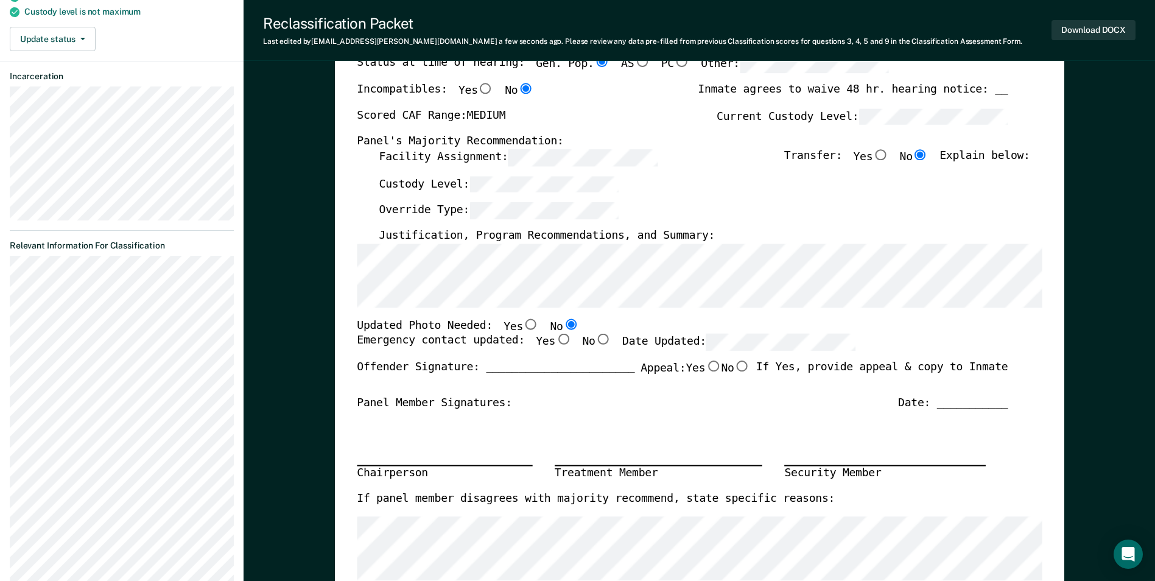
click at [555, 341] on input "Yes" at bounding box center [563, 339] width 16 height 11
type textarea "x"
radio input "true"
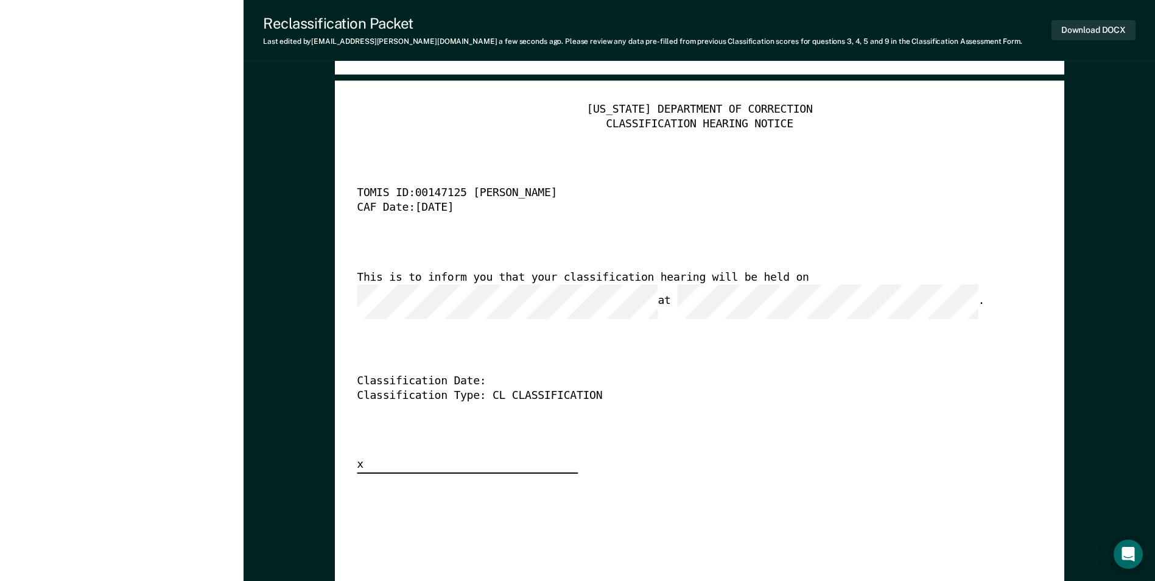
scroll to position [2862, 0]
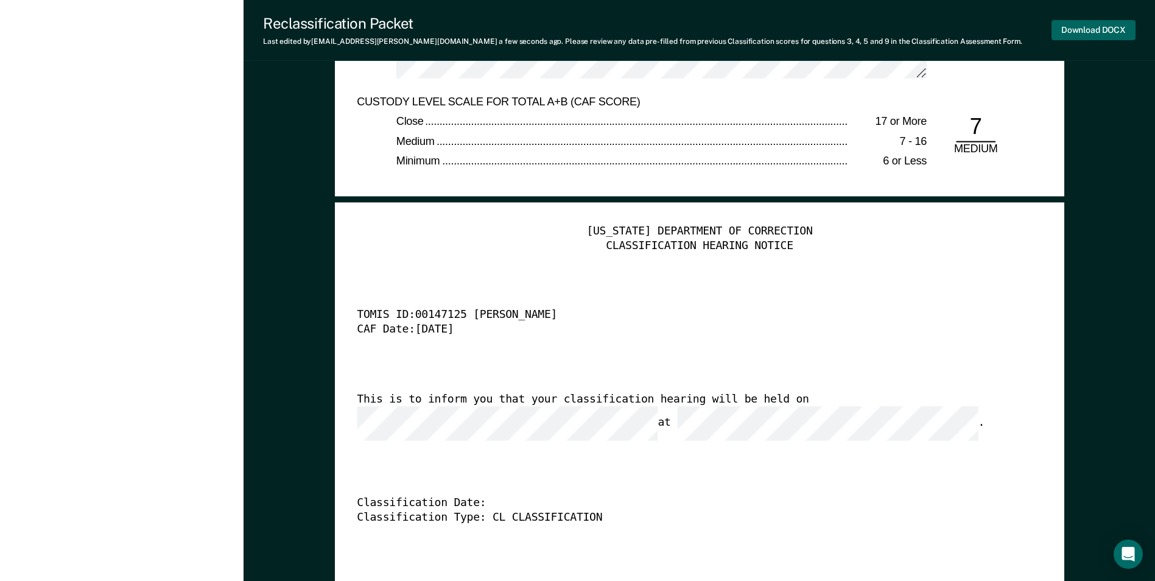
click at [735, 33] on button "Download DOCX" at bounding box center [1093, 30] width 84 height 20
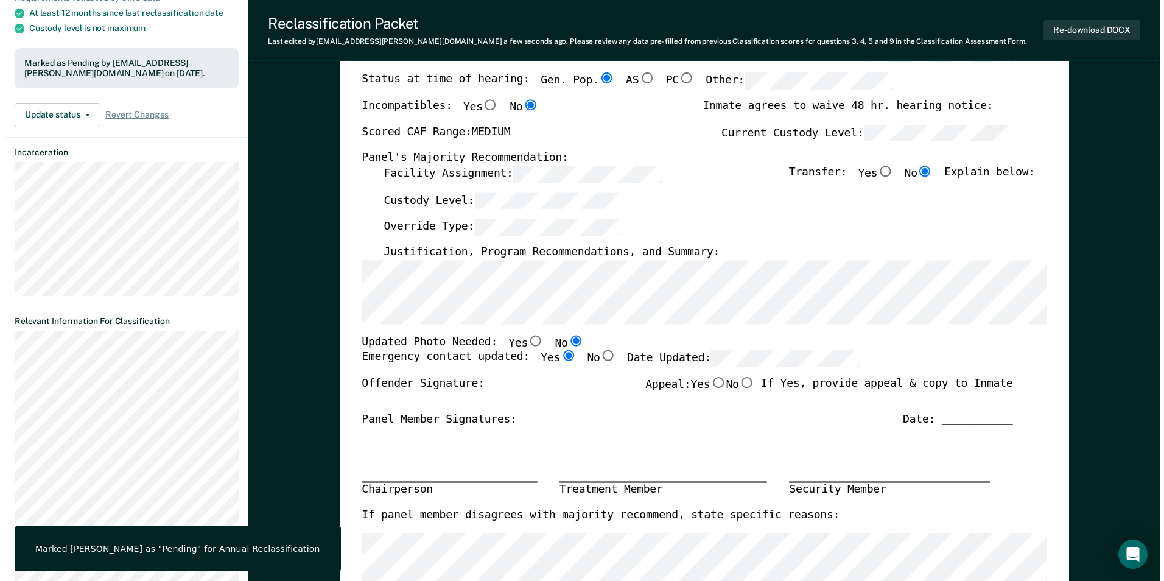
scroll to position [0, 0]
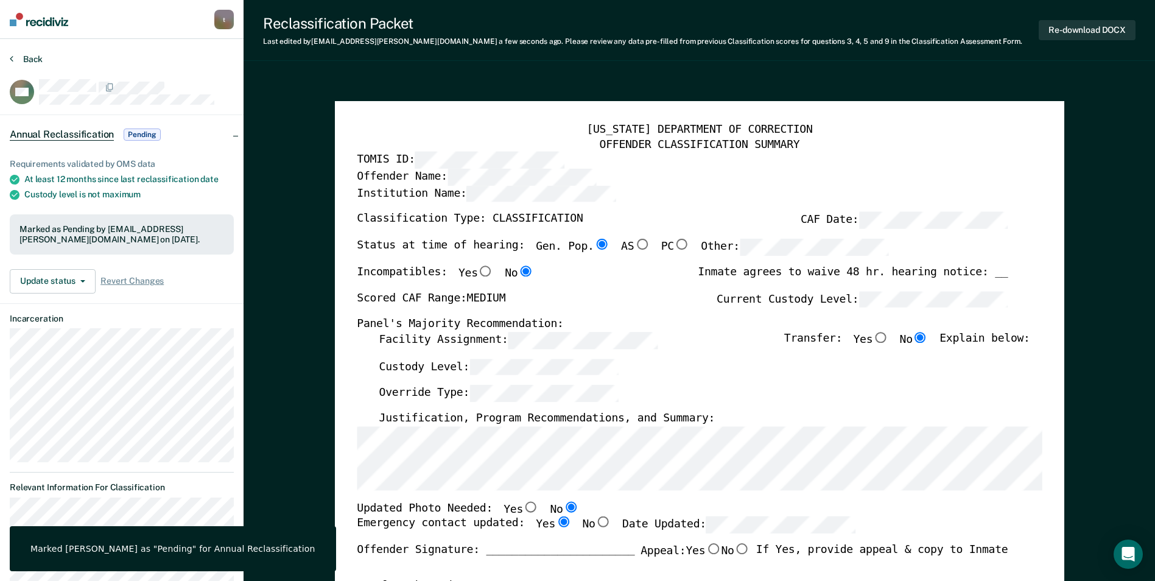
click at [35, 58] on button "Back" at bounding box center [26, 59] width 33 height 11
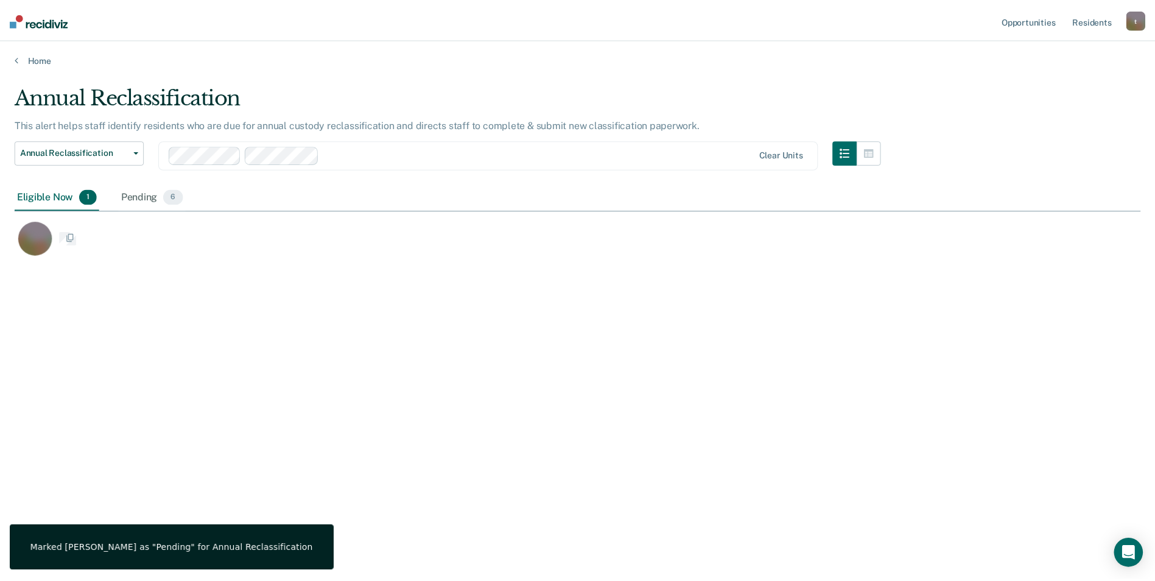
scroll to position [396, 1126]
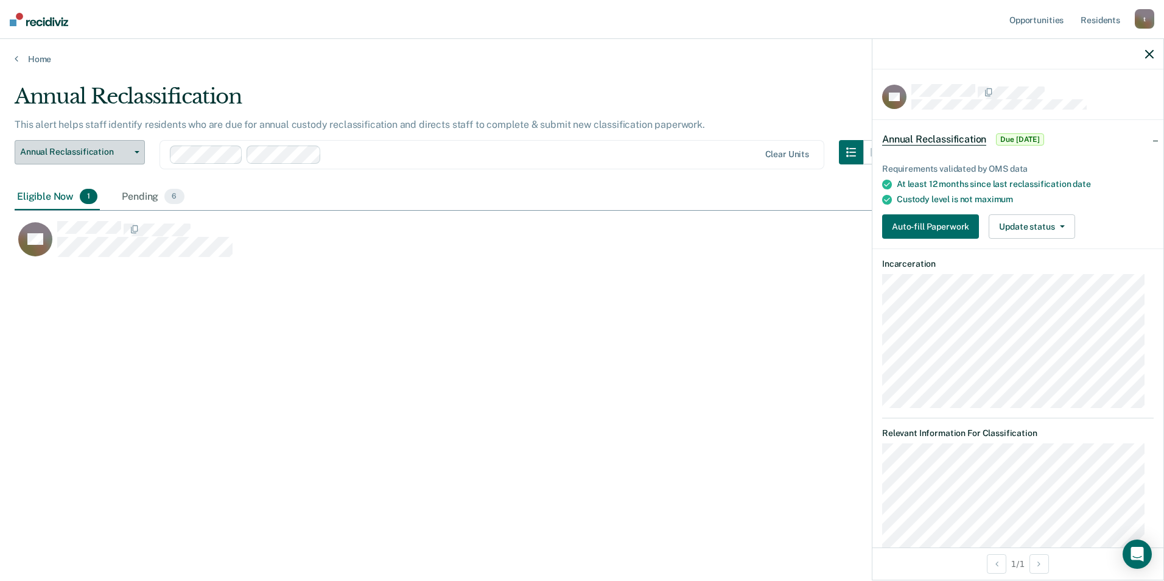
click at [126, 149] on span "Annual Reclassification" at bounding box center [75, 152] width 110 height 10
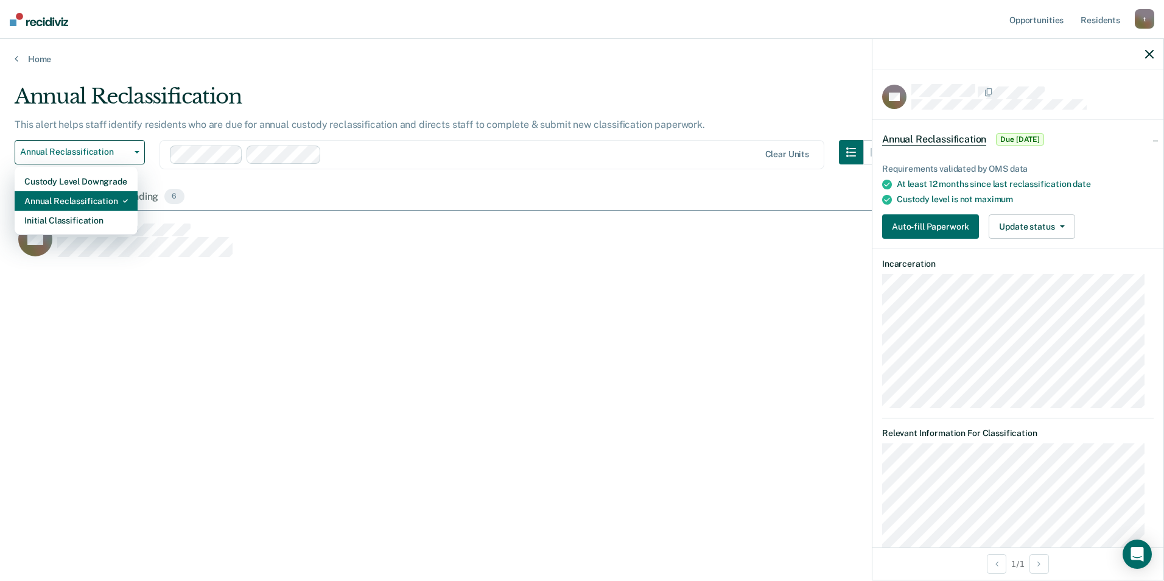
click at [112, 202] on div "Annual Reclassification" at bounding box center [76, 200] width 104 height 19
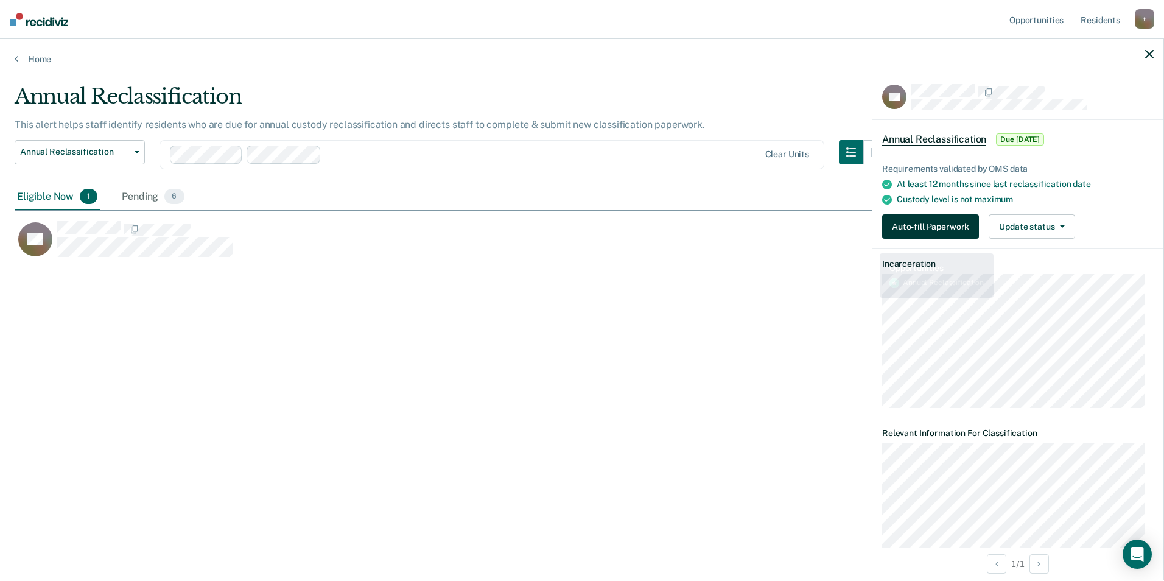
click at [735, 233] on button "Auto-fill Paperwork" at bounding box center [930, 226] width 97 height 24
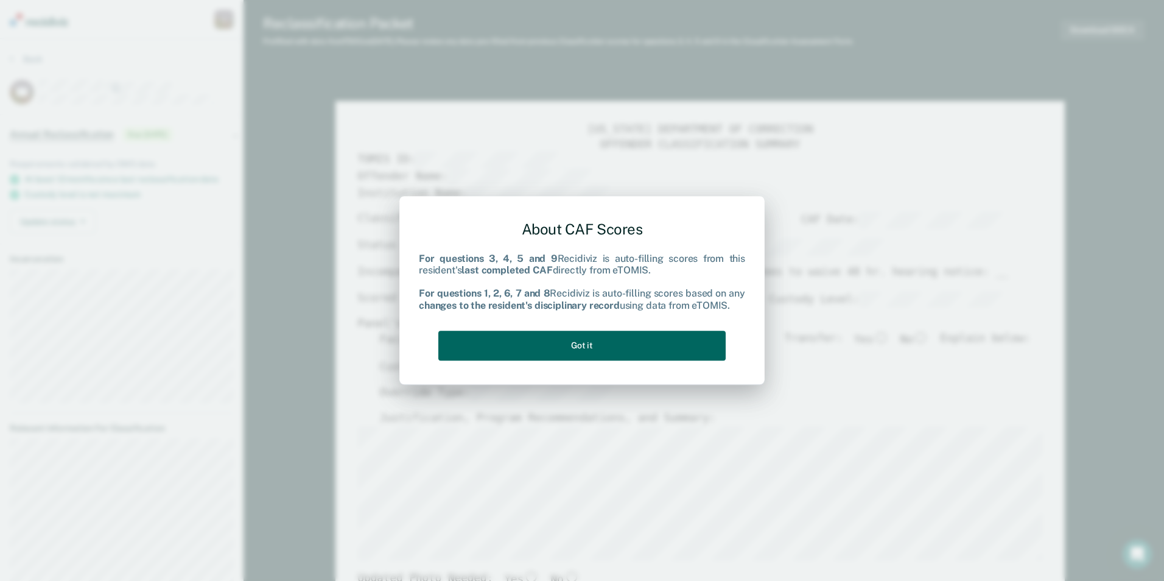
click at [618, 342] on button "Got it" at bounding box center [581, 346] width 287 height 30
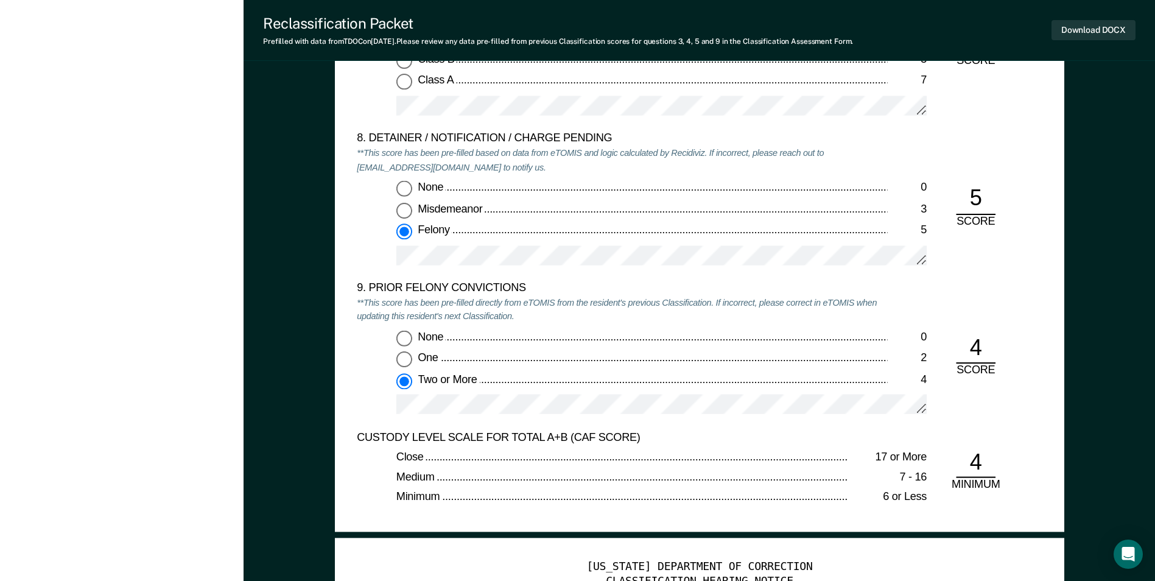
scroll to position [2496, 0]
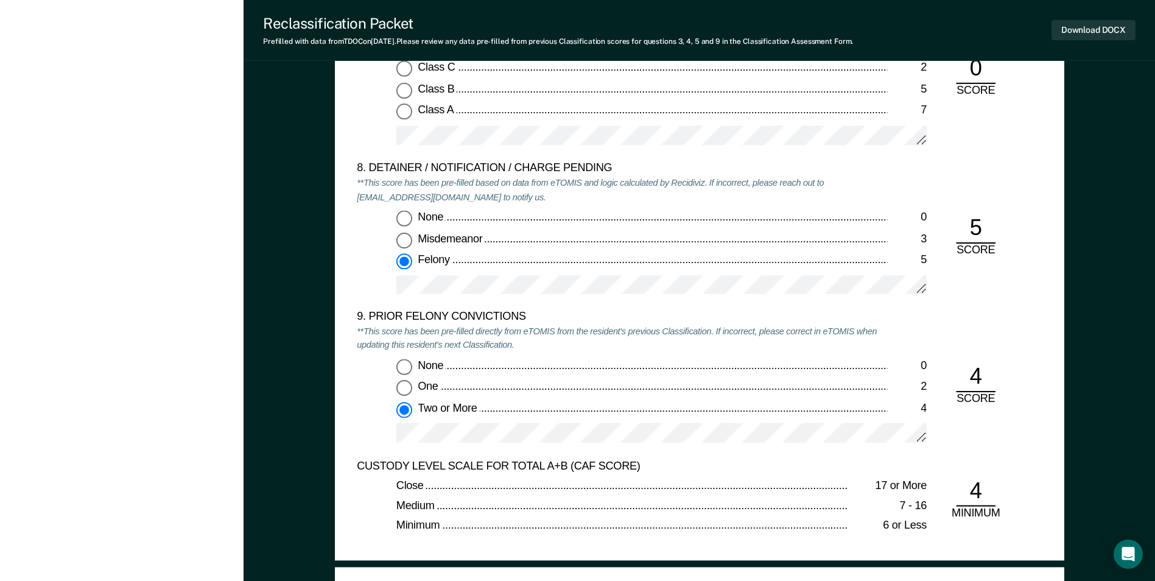
click at [735, 290] on div "8. DETAINER / NOTIFICATION / CHARGE PENDING **This score has been pre-filled ba…" at bounding box center [699, 236] width 685 height 148
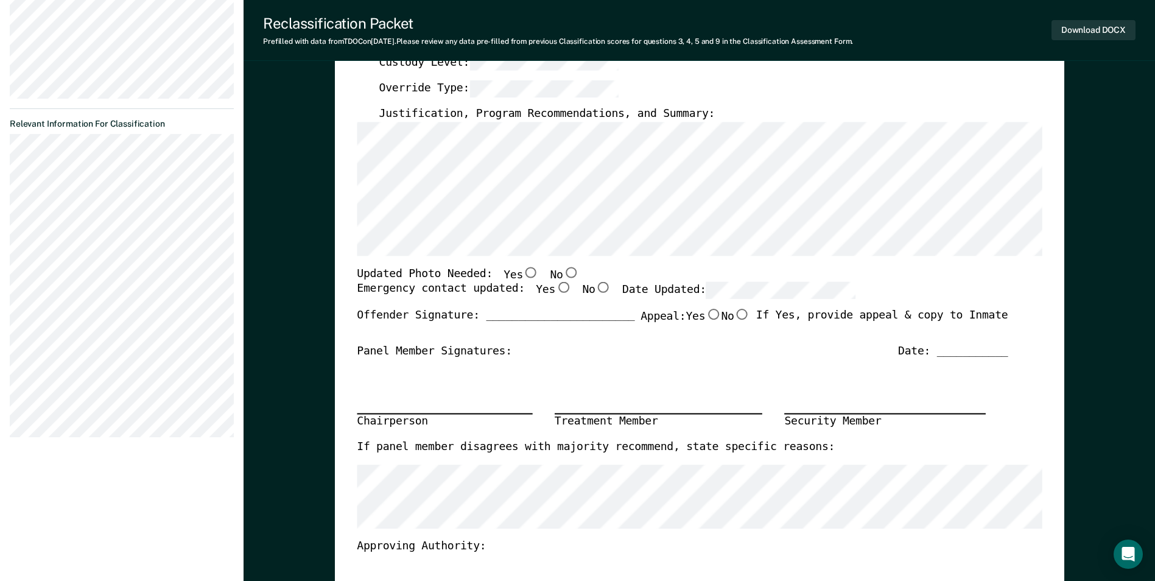
scroll to position [0, 0]
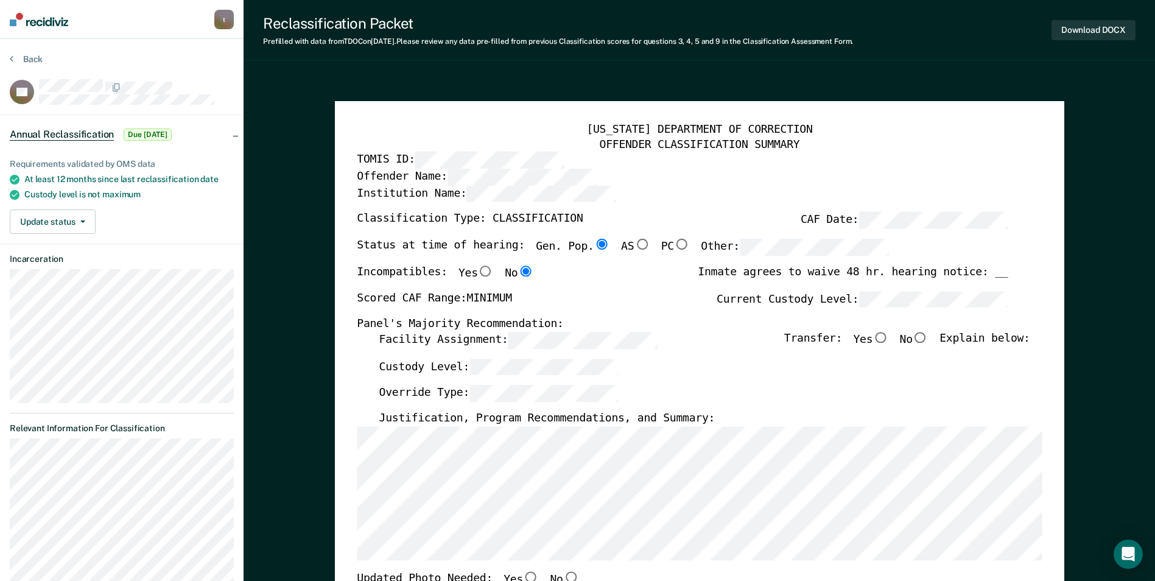
click at [735, 339] on input "No" at bounding box center [921, 337] width 16 height 11
type textarea "x"
radio input "true"
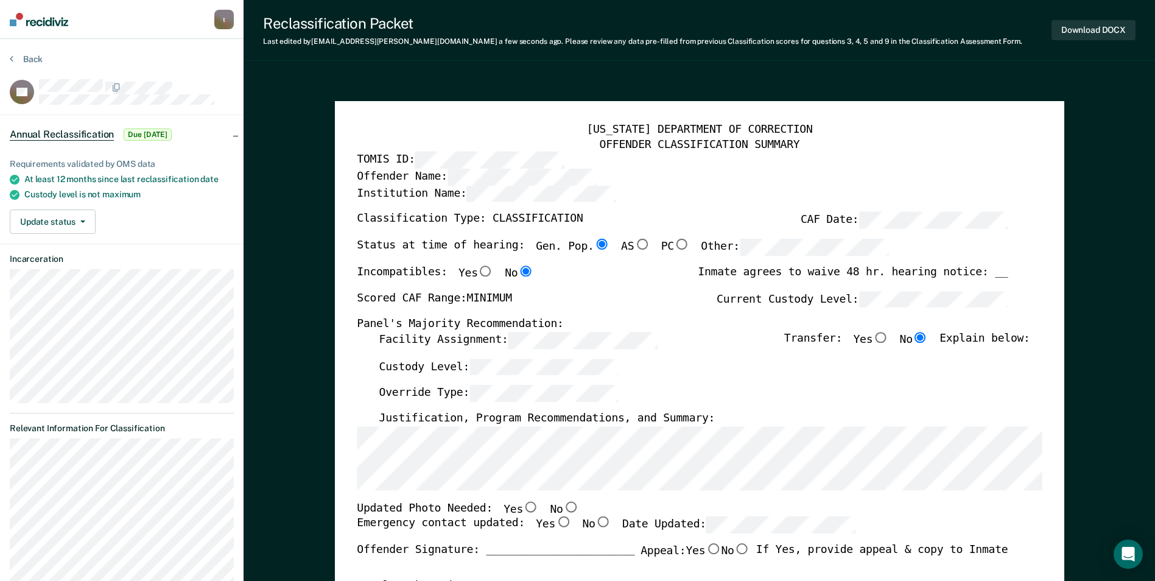
click at [563, 504] on input "No" at bounding box center [571, 506] width 16 height 11
type textarea "x"
radio input "true"
drag, startPoint x: 549, startPoint y: 524, endPoint x: 586, endPoint y: 521, distance: 36.7
click at [559, 522] on div "Emergency contact updated: Yes No Date Updated:" at bounding box center [606, 530] width 499 height 27
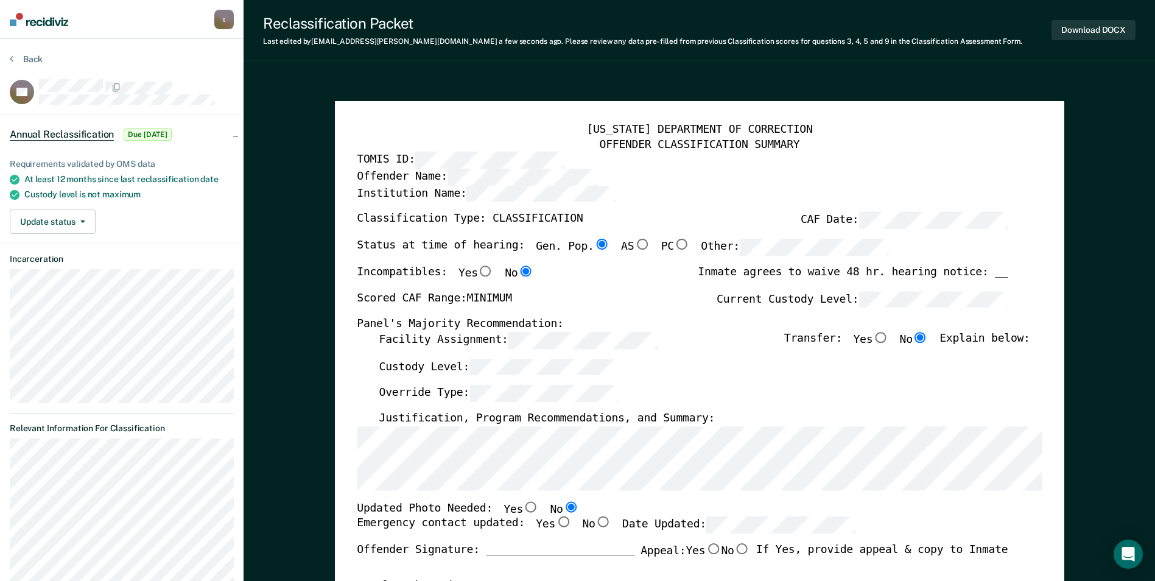
drag, startPoint x: 541, startPoint y: 522, endPoint x: 548, endPoint y: 522, distance: 6.7
click at [555, 522] on input "Yes" at bounding box center [563, 522] width 16 height 11
type textarea "x"
radio input "true"
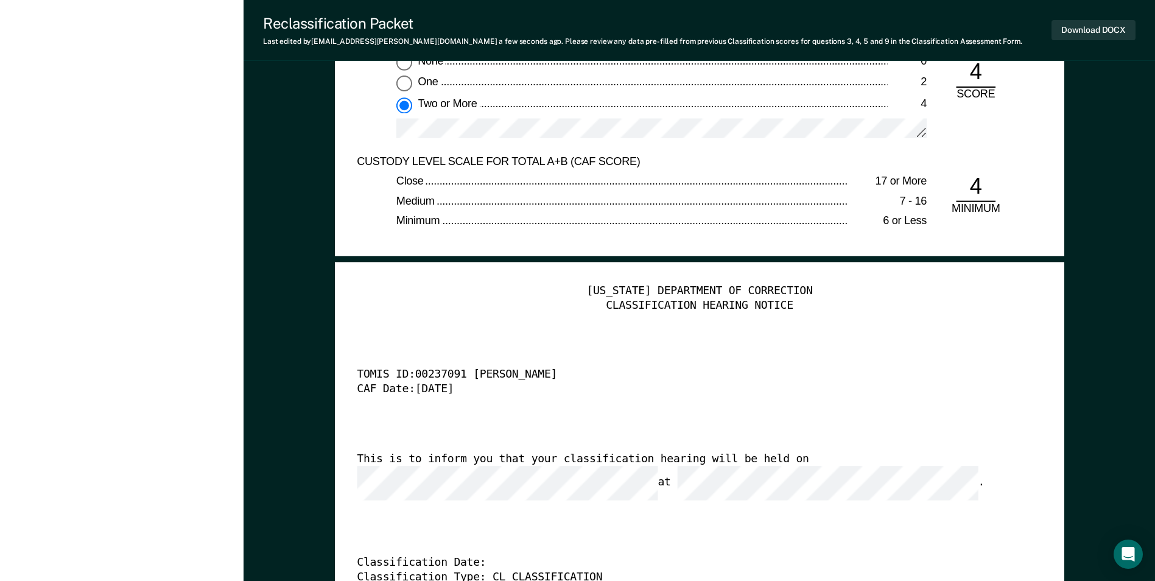
scroll to position [2983, 0]
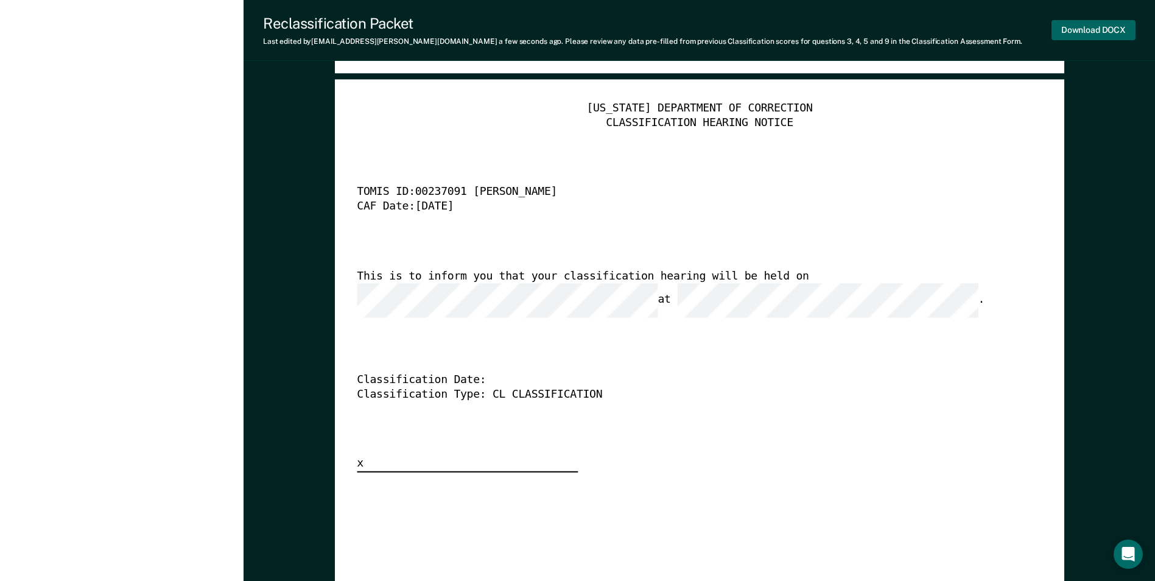
click at [735, 32] on button "Download DOCX" at bounding box center [1093, 30] width 84 height 20
type textarea "x"
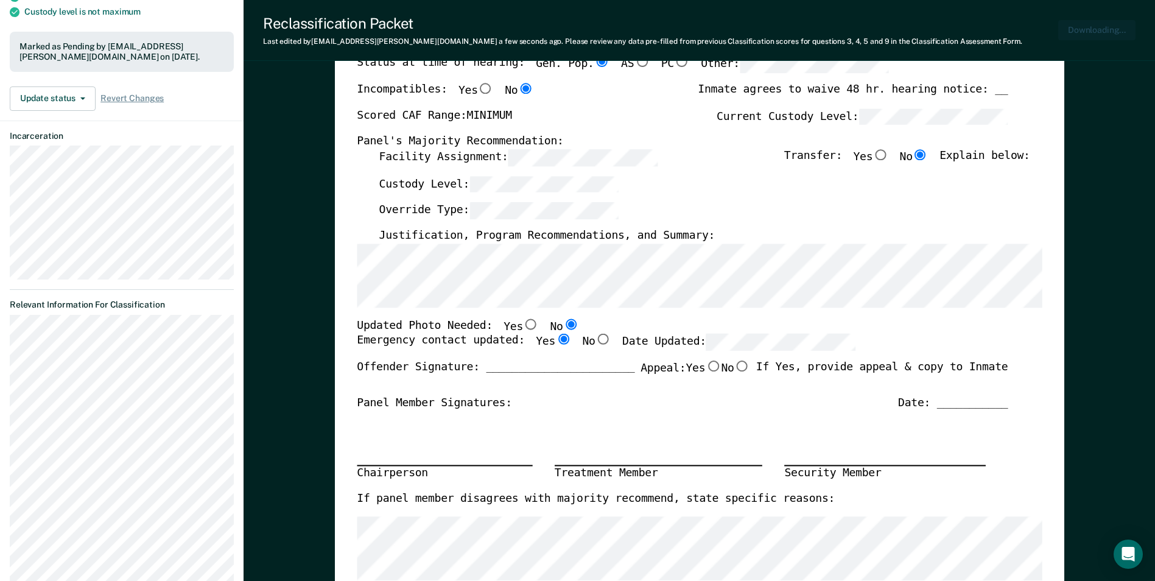
scroll to position [0, 0]
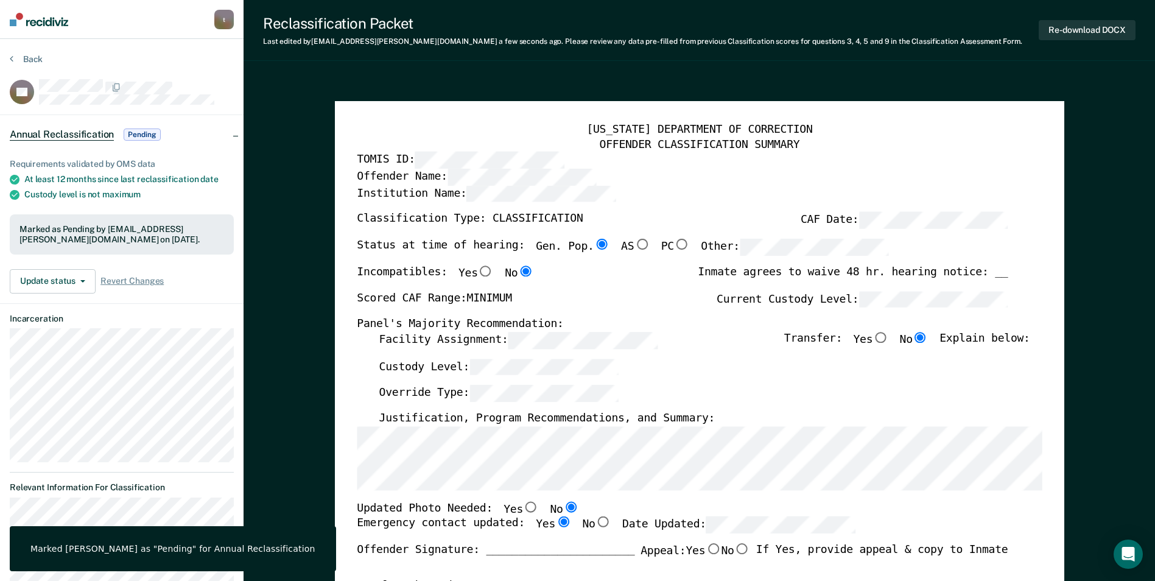
click at [24, 53] on section "Back SC Annual Reclassification Pending Requirements validated by OMS data At l…" at bounding box center [122, 432] width 244 height 786
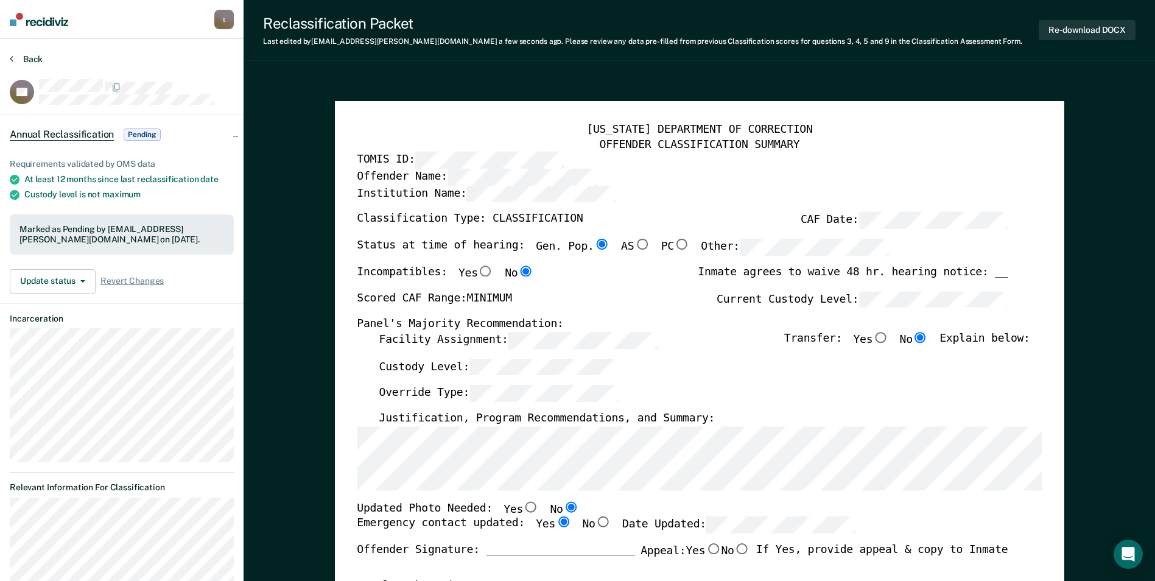
click at [19, 59] on button "Back" at bounding box center [26, 59] width 33 height 11
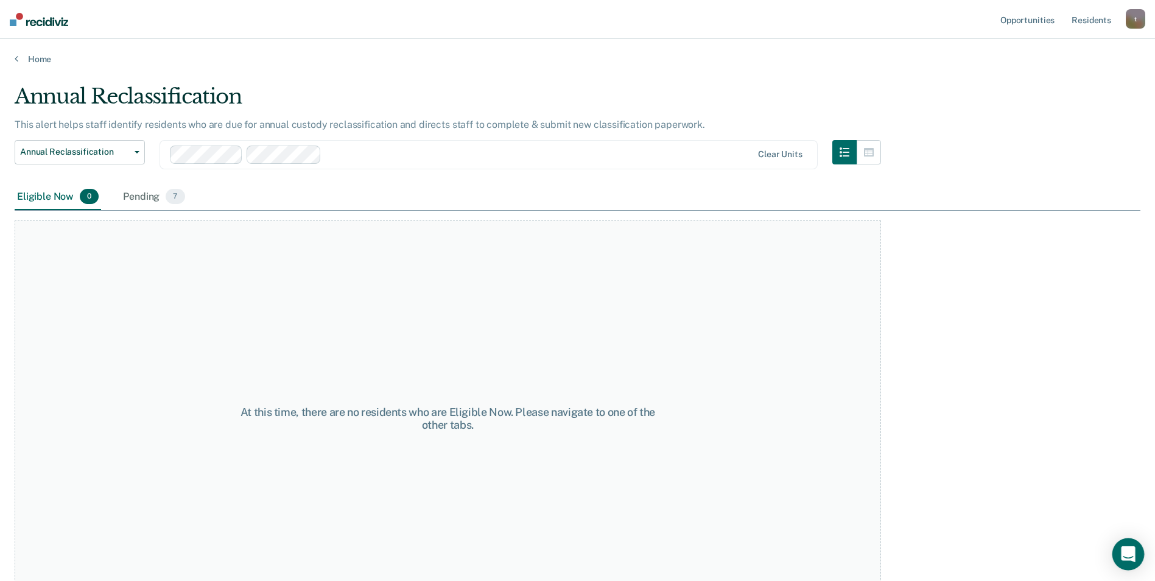
click at [735, 560] on icon "Open Intercom Messenger" at bounding box center [1128, 554] width 16 height 16
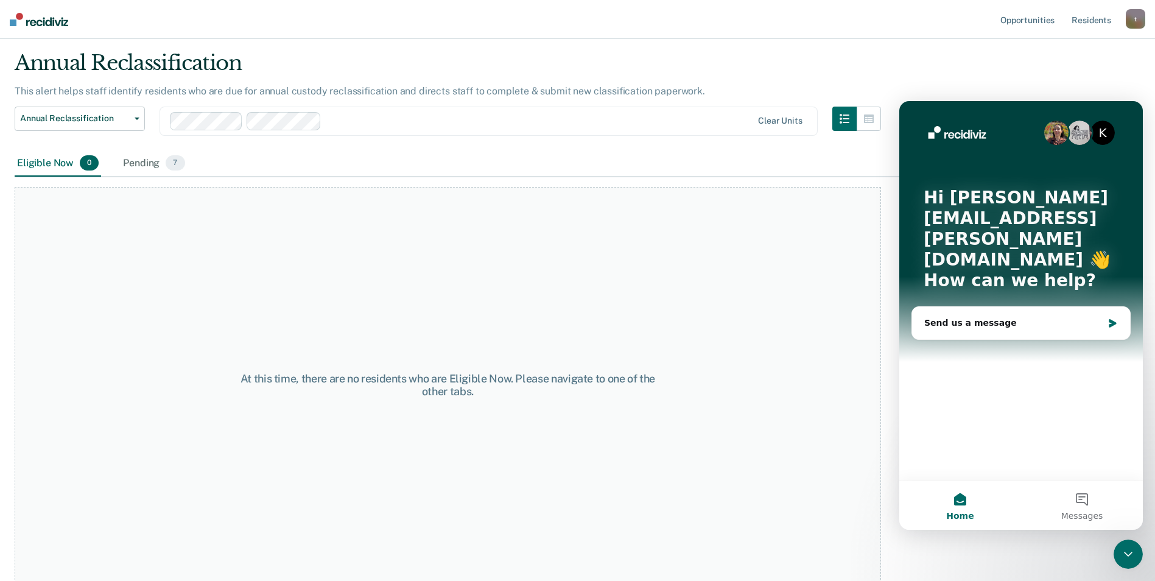
scroll to position [35, 0]
click at [735, 317] on div "Send us a message" at bounding box center [1013, 323] width 178 height 13
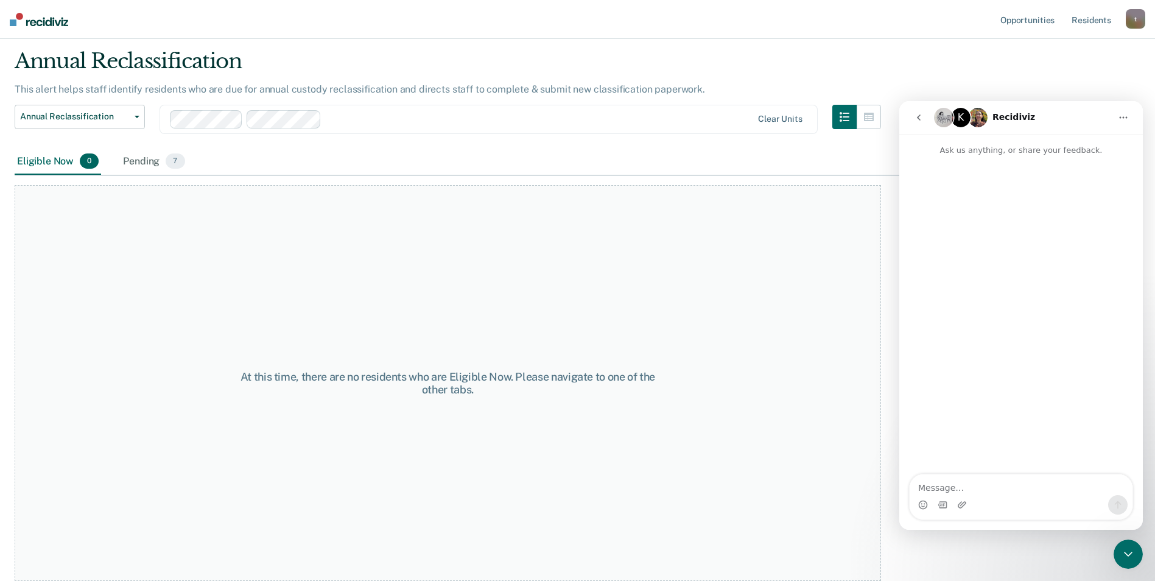
click at [735, 120] on icon "Home" at bounding box center [1123, 118] width 10 height 10
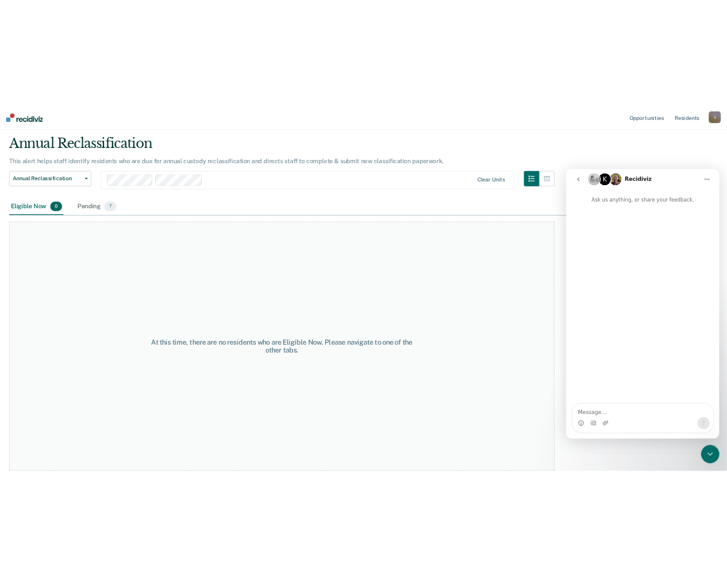
scroll to position [0, 0]
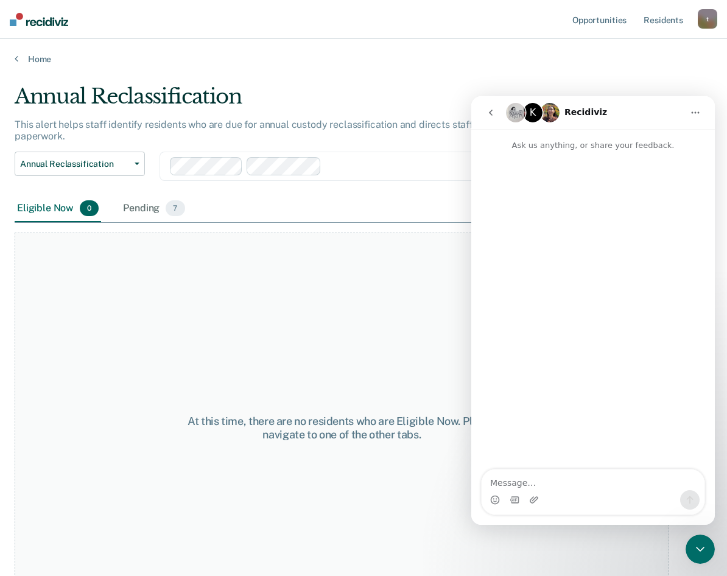
click at [362, 317] on div "At this time, there are no residents who are Eligible Now. Please navigate to o…" at bounding box center [342, 428] width 655 height 391
click at [694, 560] on div "Close Intercom Messenger" at bounding box center [700, 549] width 29 height 29
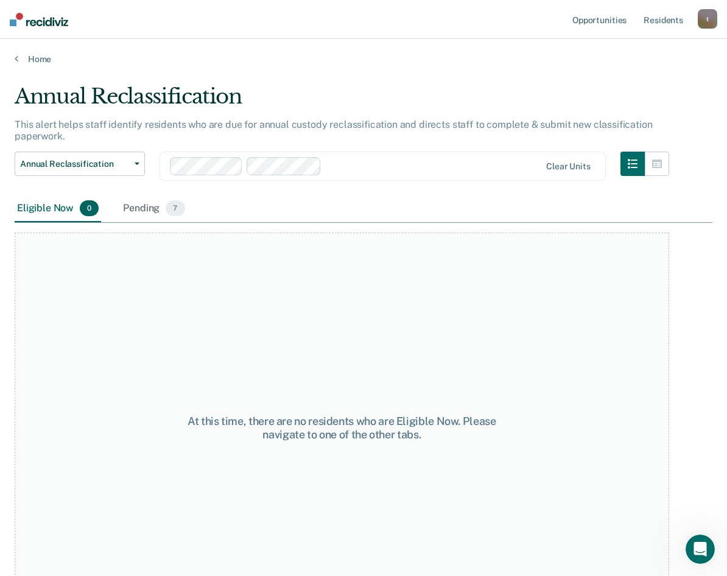
click at [348, 163] on div at bounding box center [433, 166] width 214 height 14
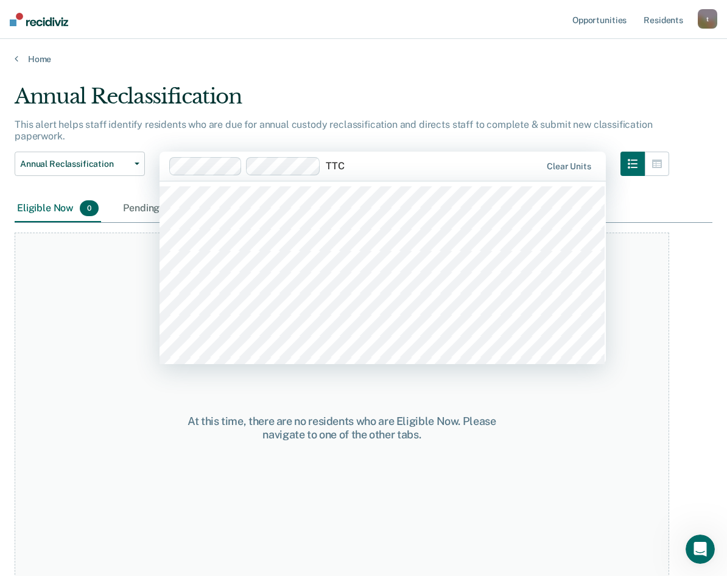
type input "TTCC"
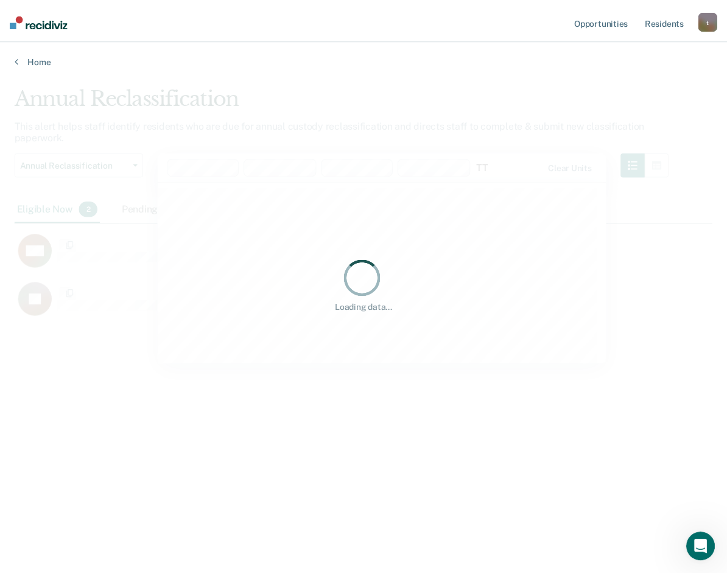
scroll to position [391, 698]
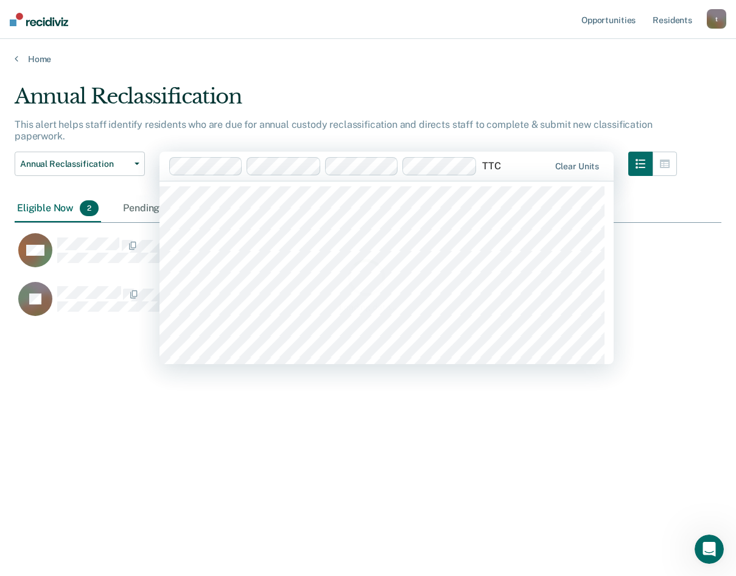
type input "TTCC"
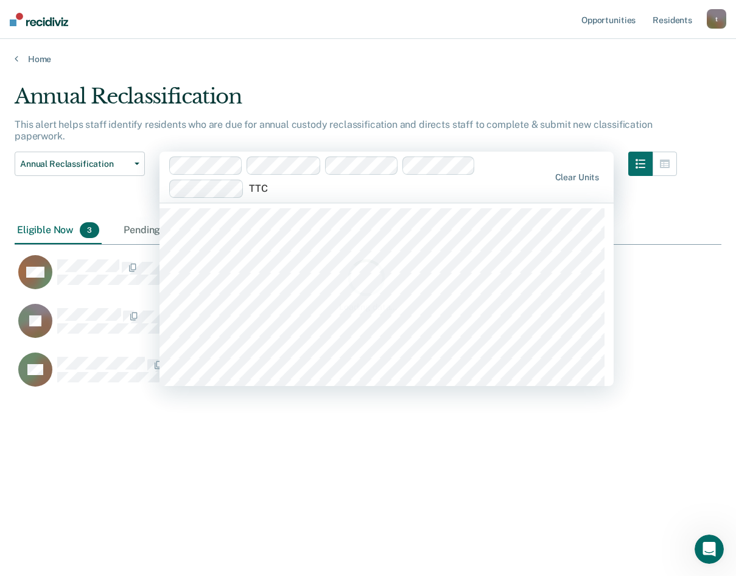
type input "TTCC"
type input "TT"
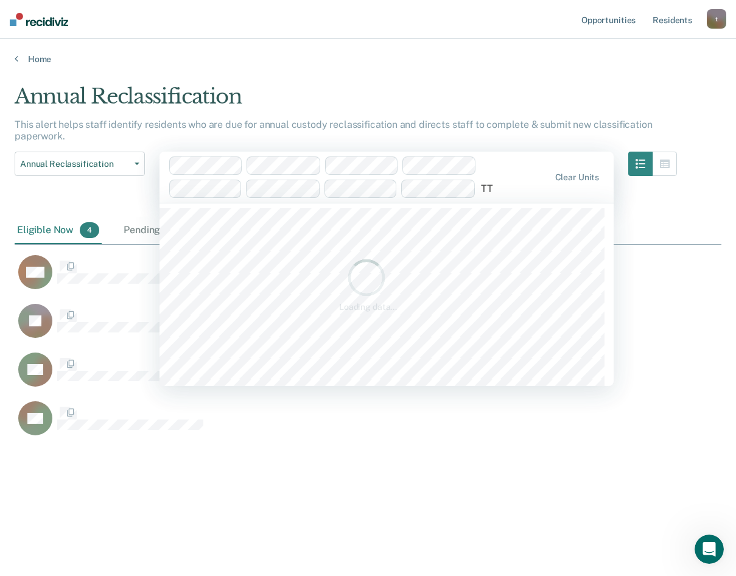
type input "TT"
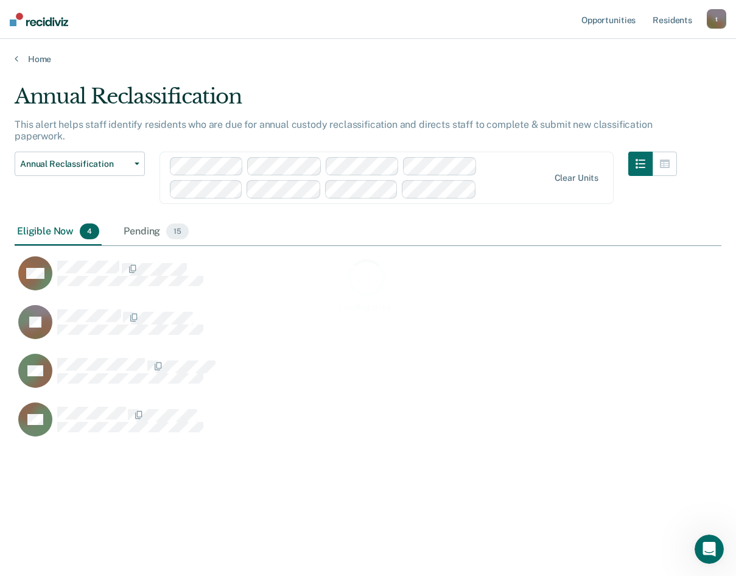
click at [217, 222] on div "Loading data..." at bounding box center [368, 284] width 707 height 401
click at [505, 169] on div at bounding box center [360, 177] width 380 height 41
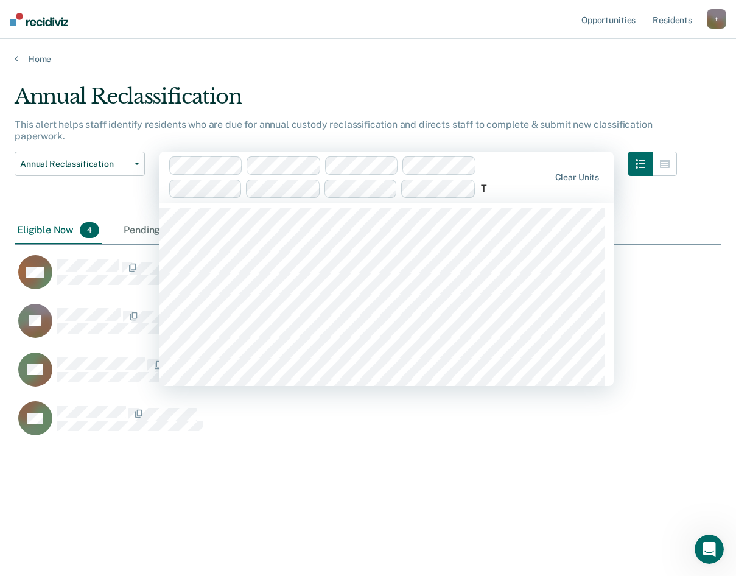
type input "TT"
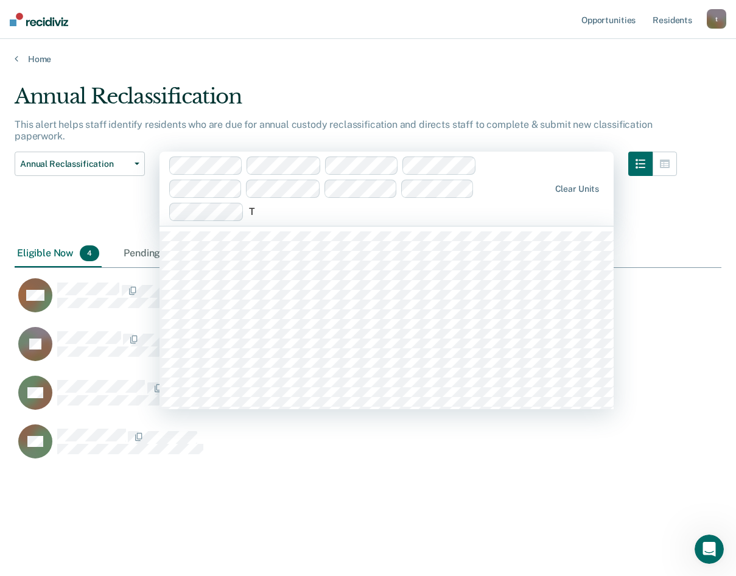
type input "TT"
click at [251, 237] on div "Loading data..." at bounding box center [368, 284] width 707 height 401
click at [395, 205] on div at bounding box center [437, 212] width 223 height 14
type input "TT"
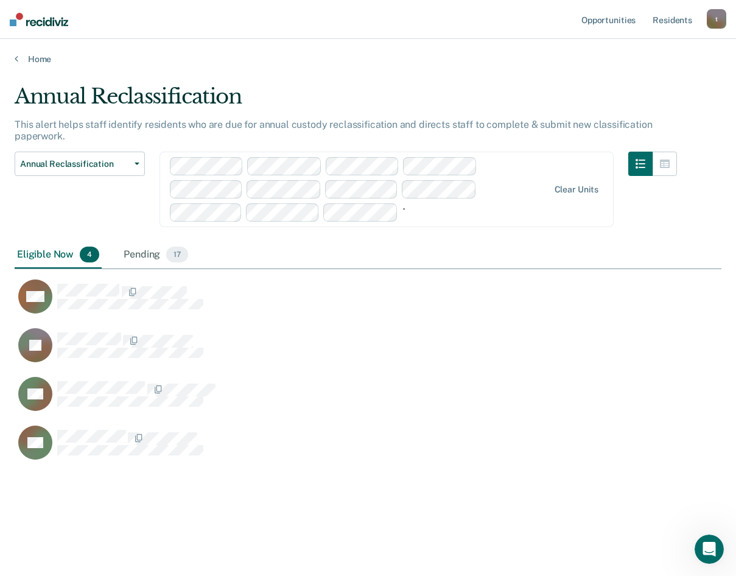
type input "TT"
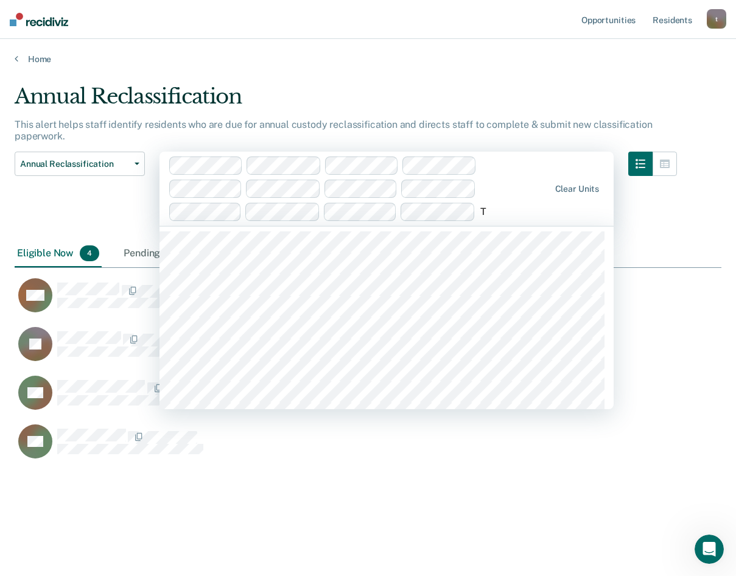
type input "TT"
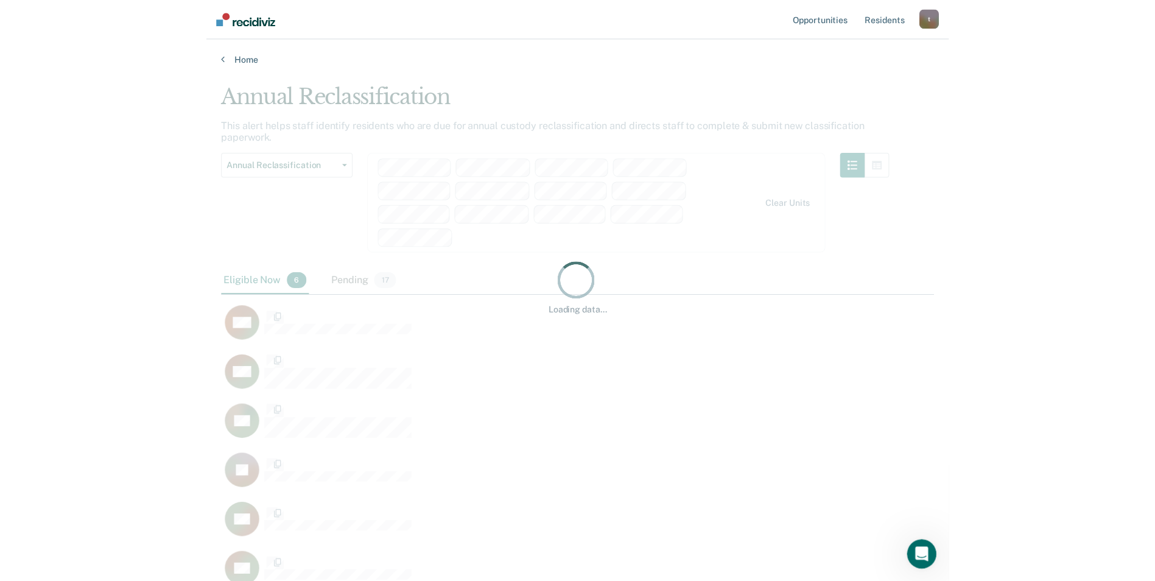
scroll to position [391, 689]
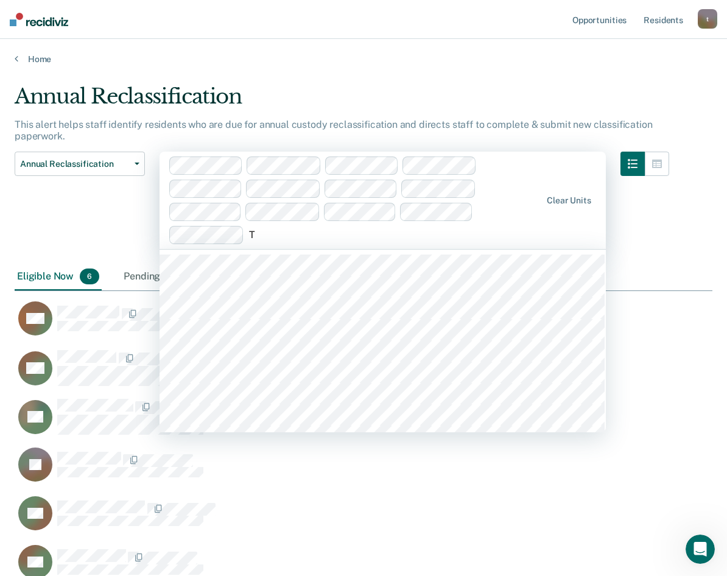
type input "TT"
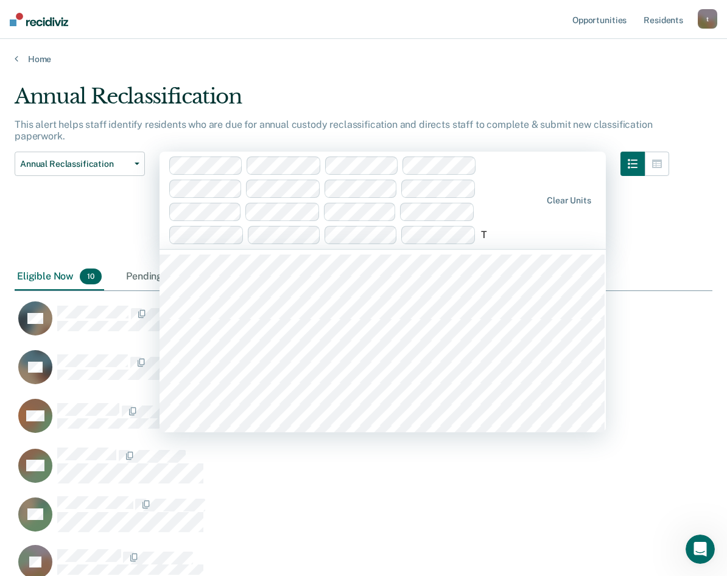
type input "TT"
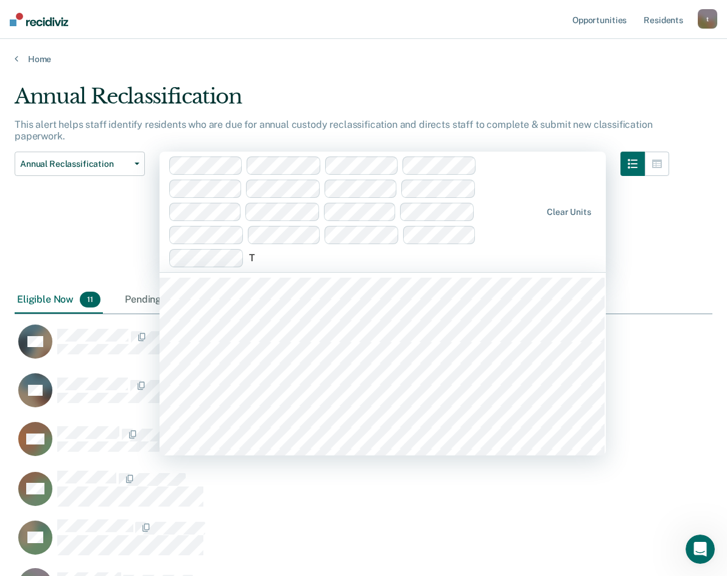
type input "TT"
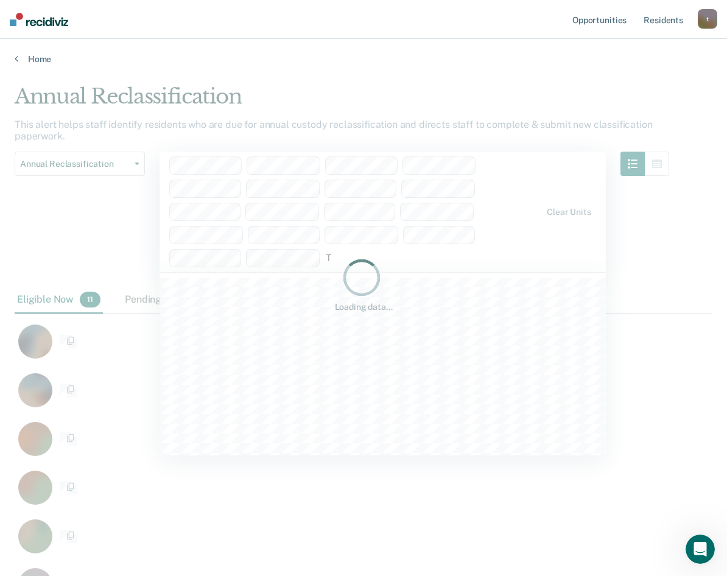
type input "TT"
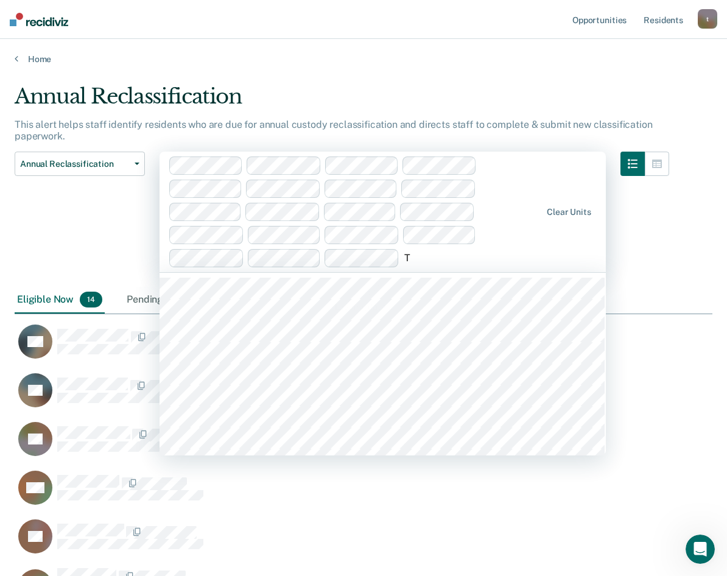
type input "TT"
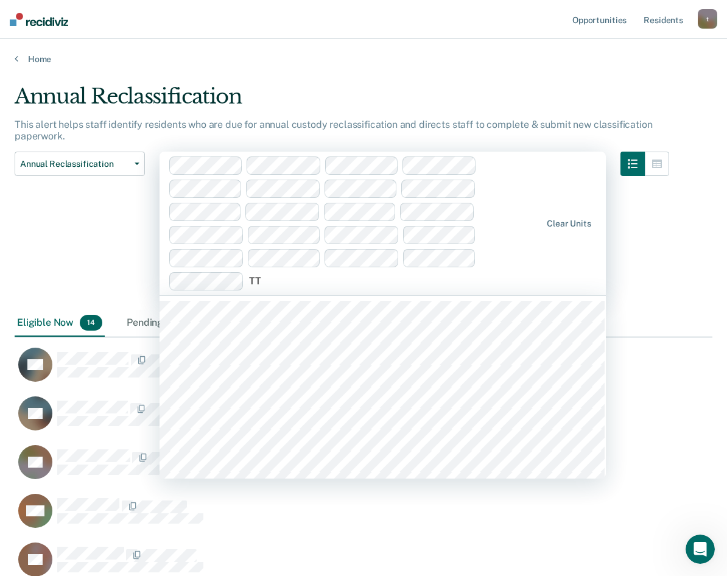
type input "TT"
click at [289, 280] on div at bounding box center [395, 281] width 292 height 14
type input "TT"
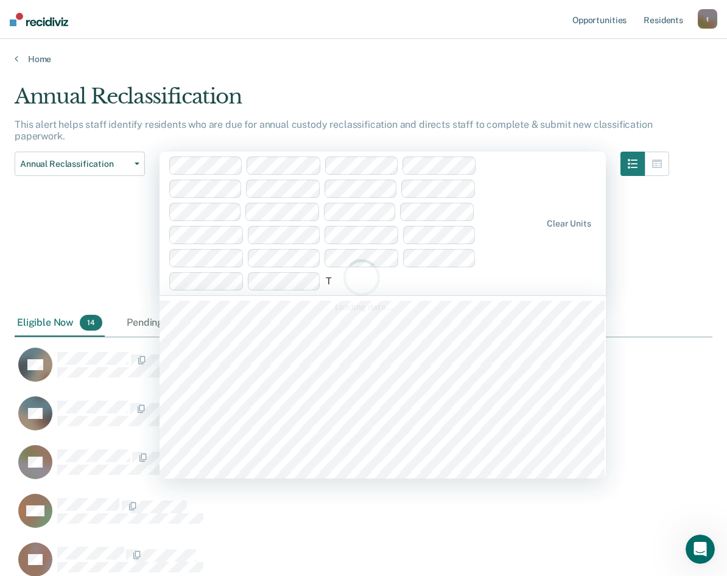
type input "TT"
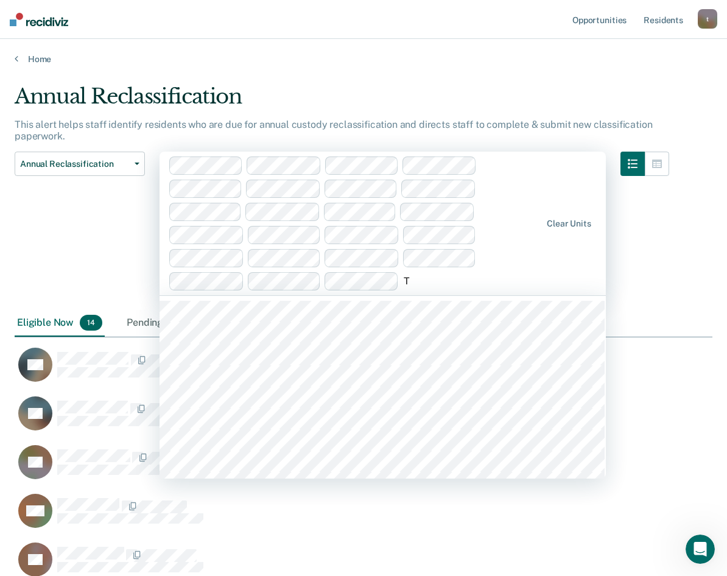
type input "TT"
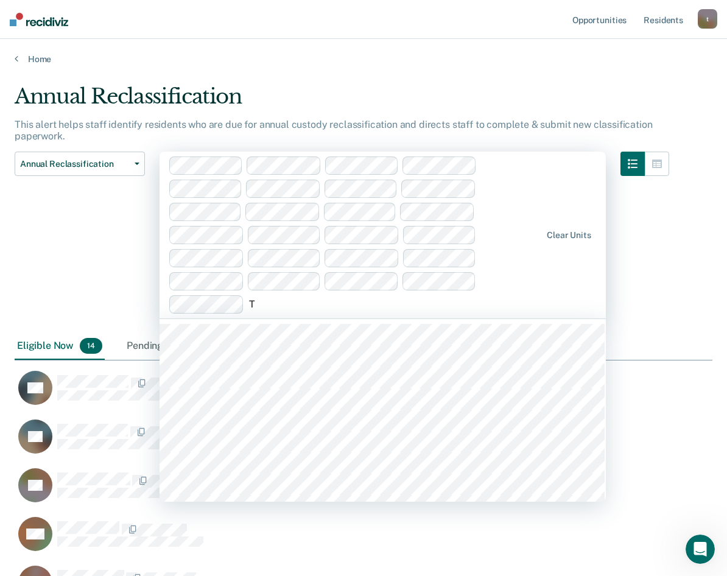
type input "TT"
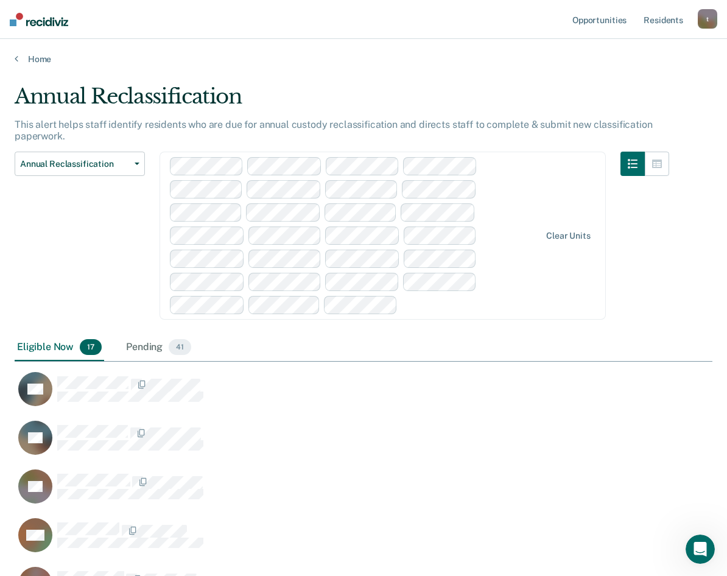
click at [406, 309] on div at bounding box center [471, 305] width 138 height 14
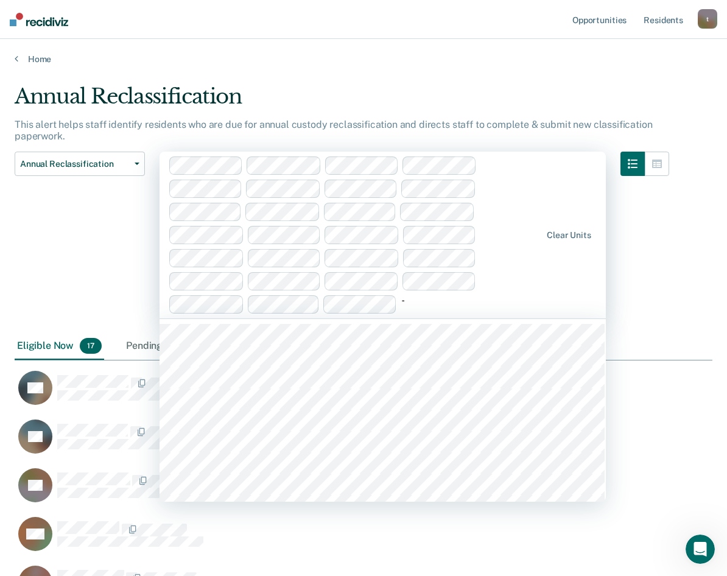
type input "TT"
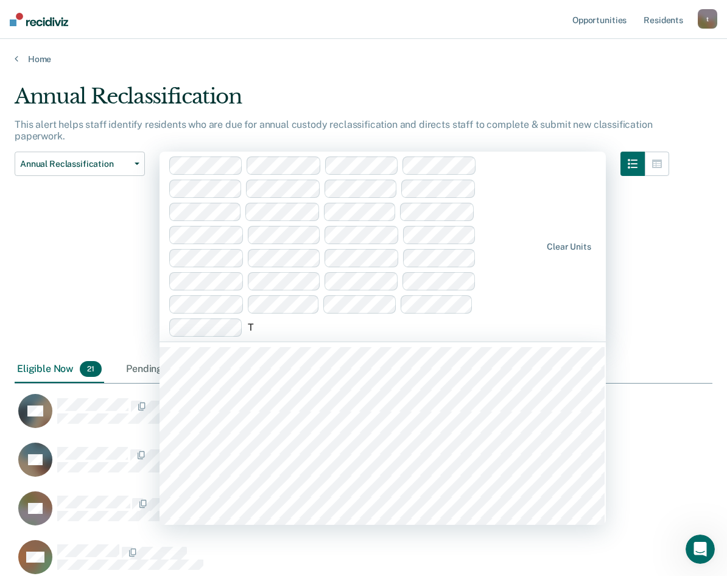
type input "TT"
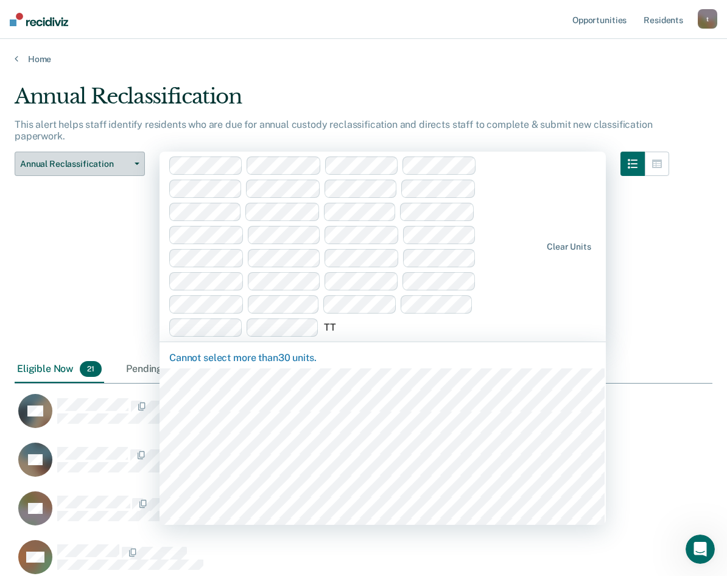
type input "TT"
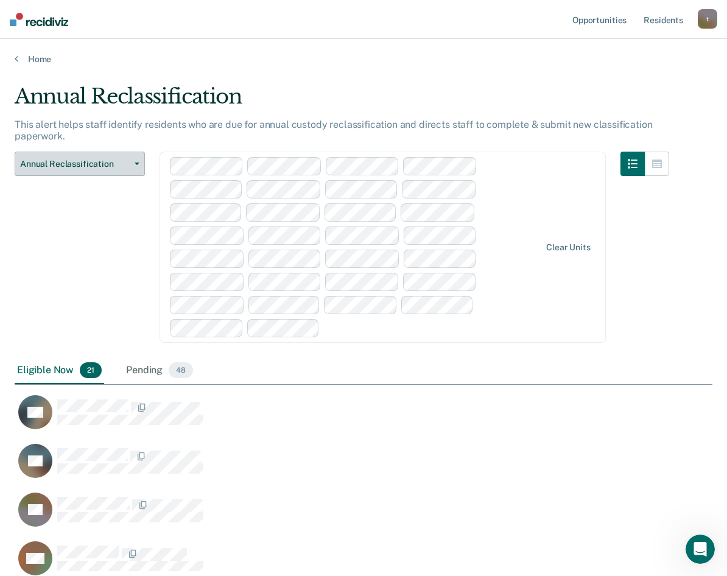
click at [135, 167] on button "Annual Reclassification" at bounding box center [80, 164] width 130 height 24
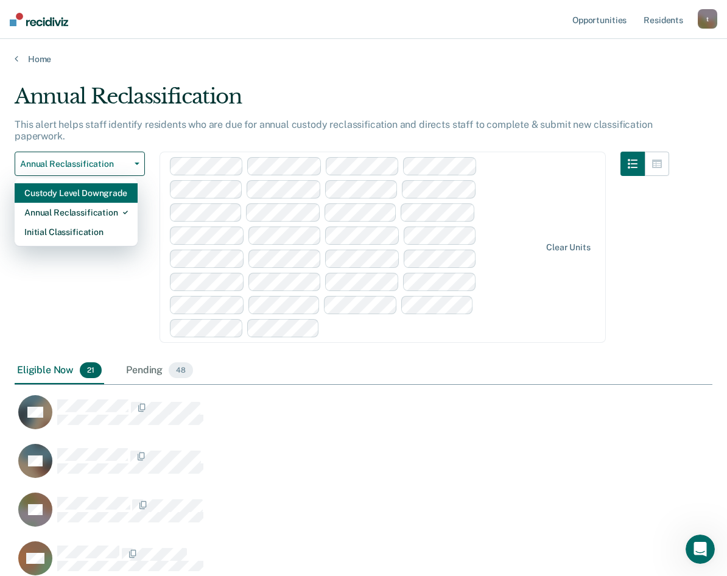
click at [92, 194] on div "Custody Level Downgrade" at bounding box center [76, 192] width 104 height 19
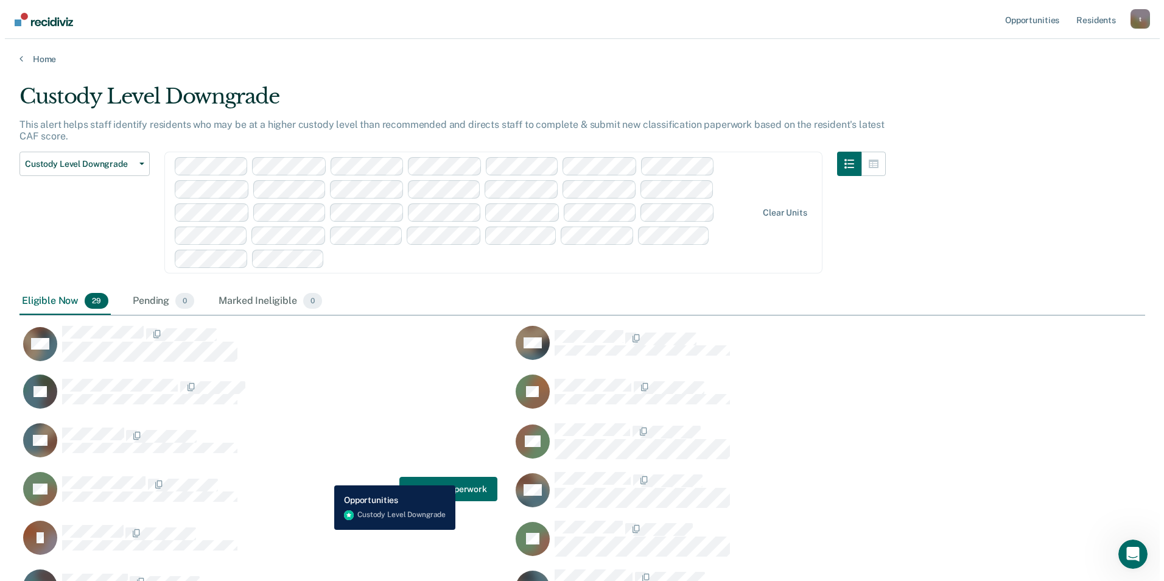
scroll to position [396, 1117]
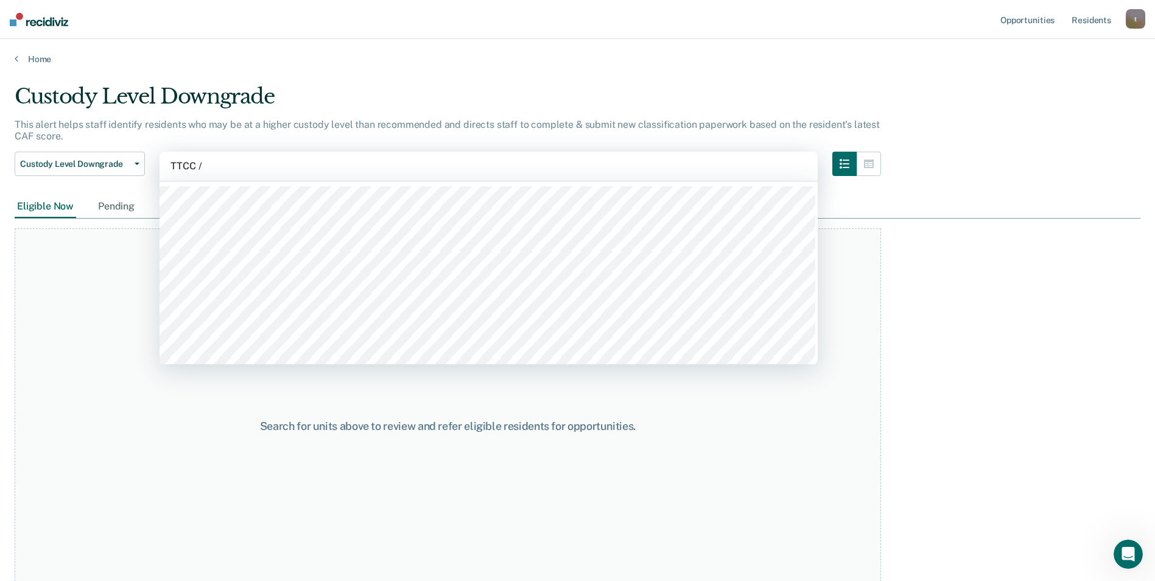
type input "TTCC / F"
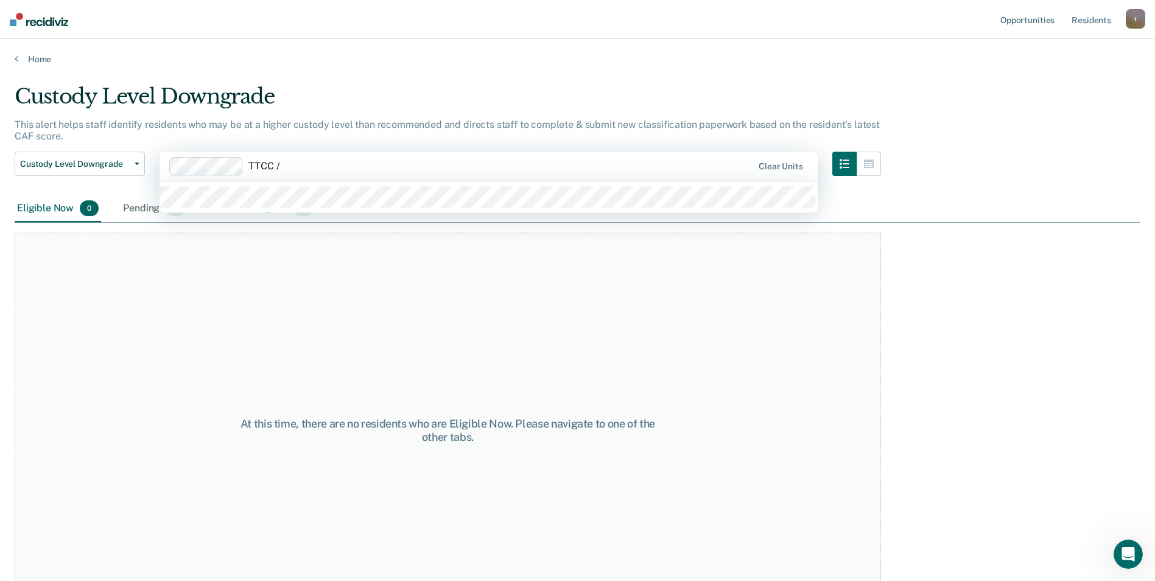
type input "TTCC / M"
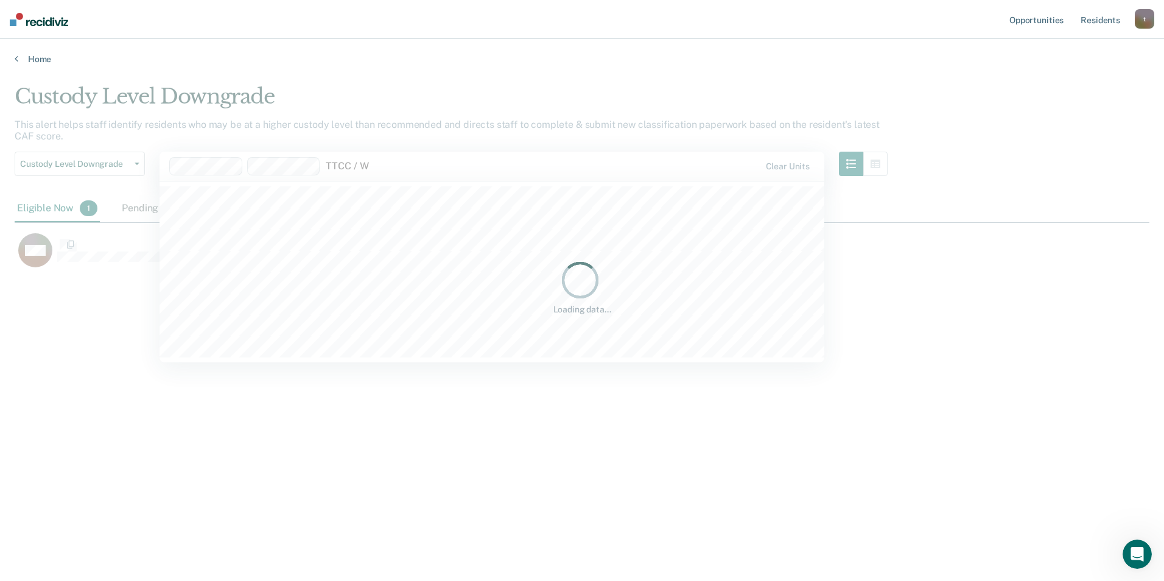
scroll to position [396, 1126]
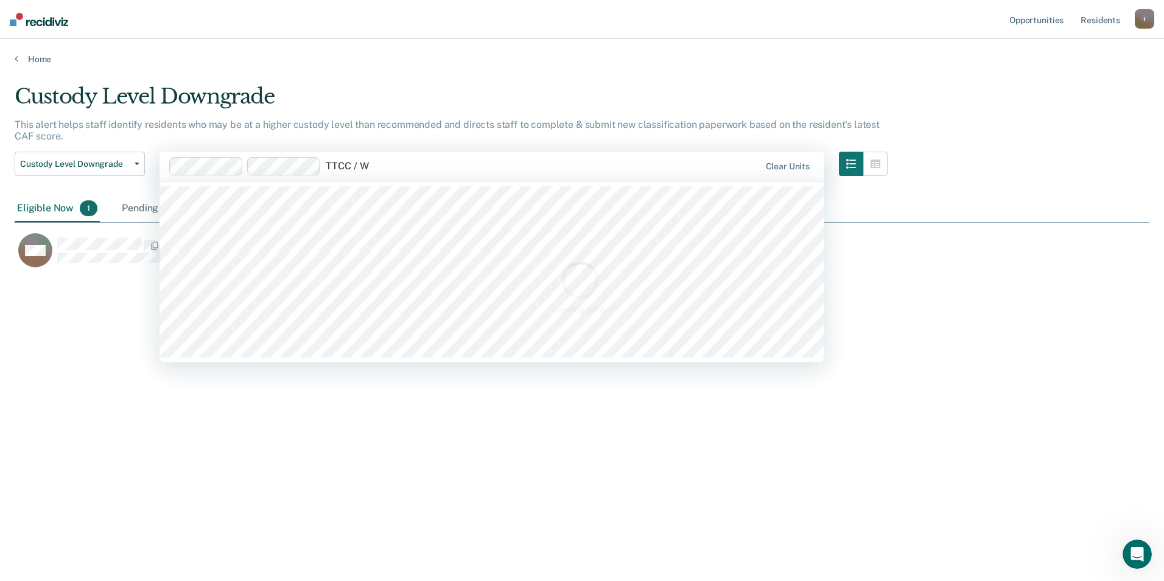
type input "TTCC / W"
click at [282, 200] on div "Loading data..." at bounding box center [582, 286] width 1135 height 405
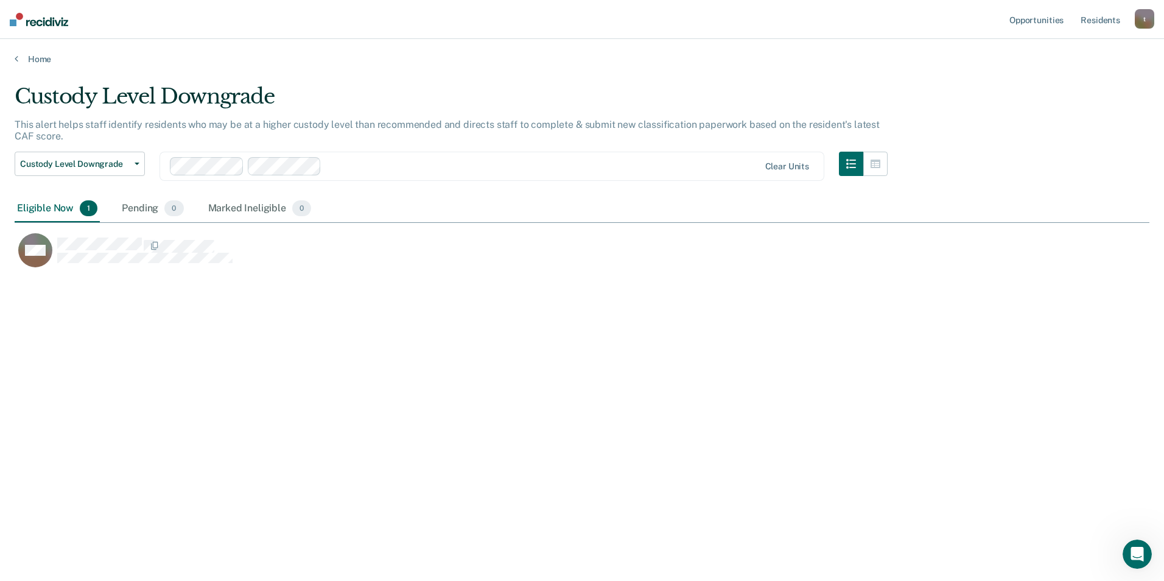
click at [368, 166] on div at bounding box center [542, 166] width 433 height 14
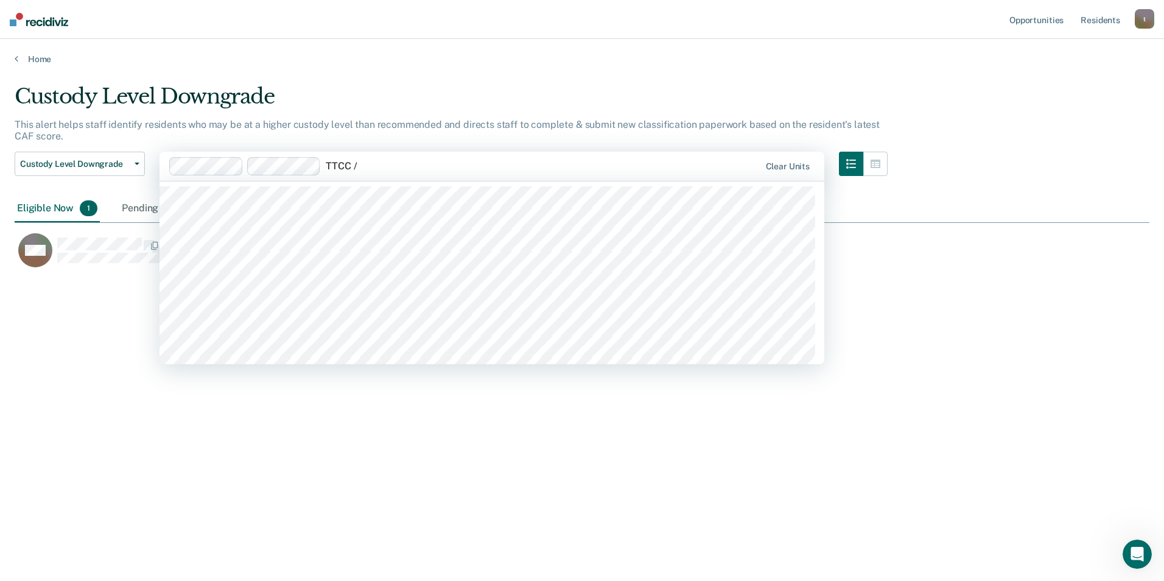
type input "TTCC / W"
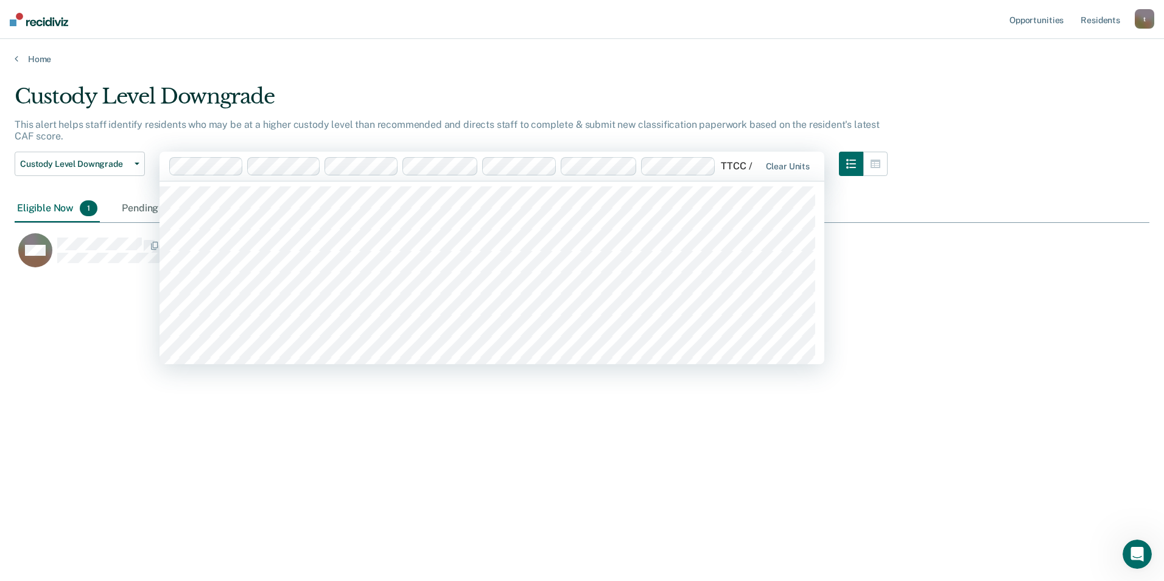
type input "TTCC / W"
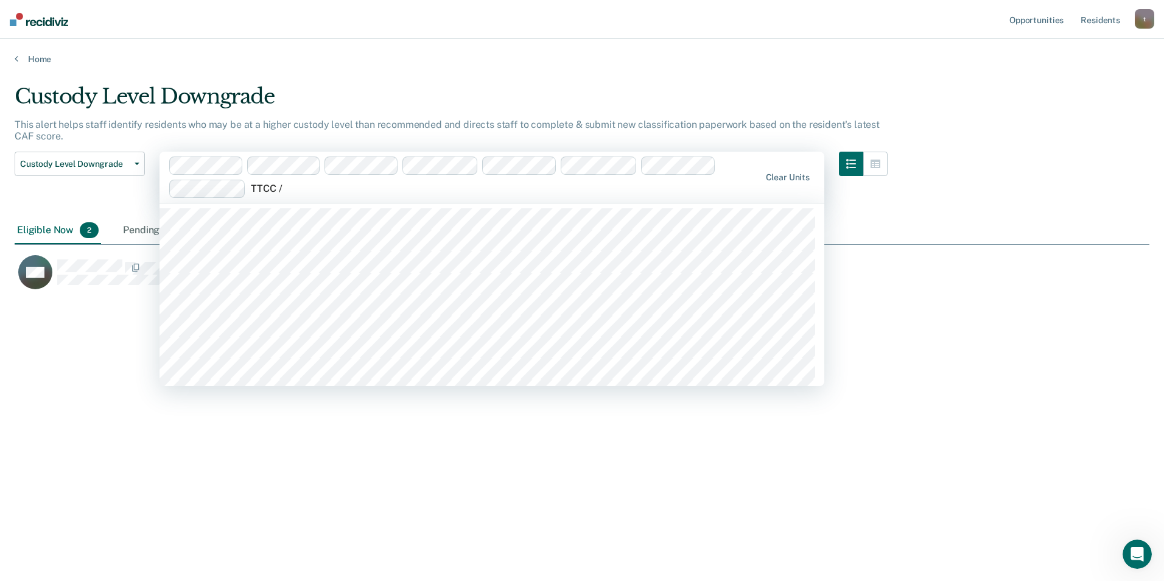
type input "TTCC / W"
